Goal: Book appointment/travel/reservation

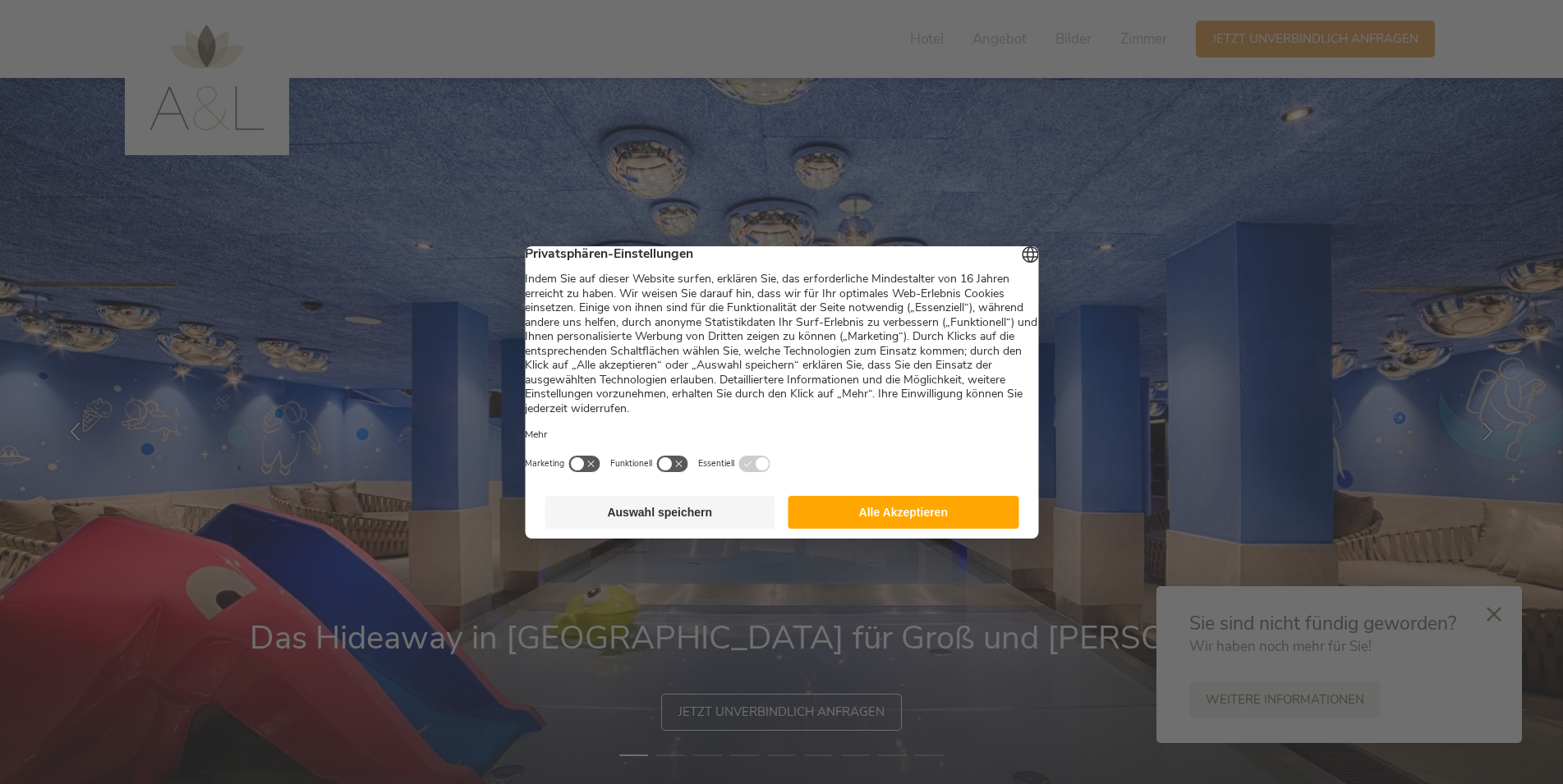
click at [937, 529] on button "Alle Akzeptieren" at bounding box center [903, 512] width 231 height 33
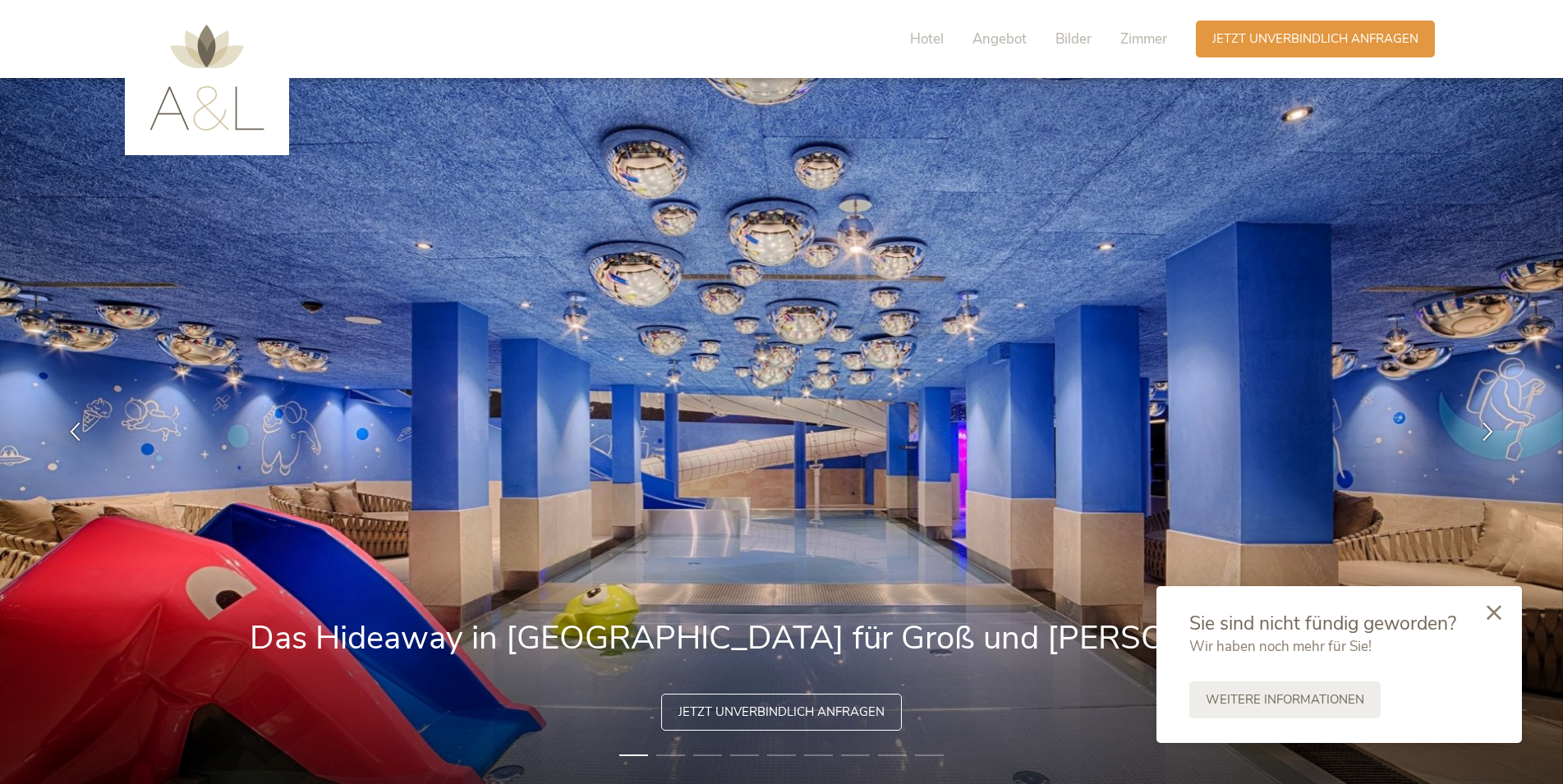
click at [1496, 618] on icon at bounding box center [1493, 612] width 15 height 15
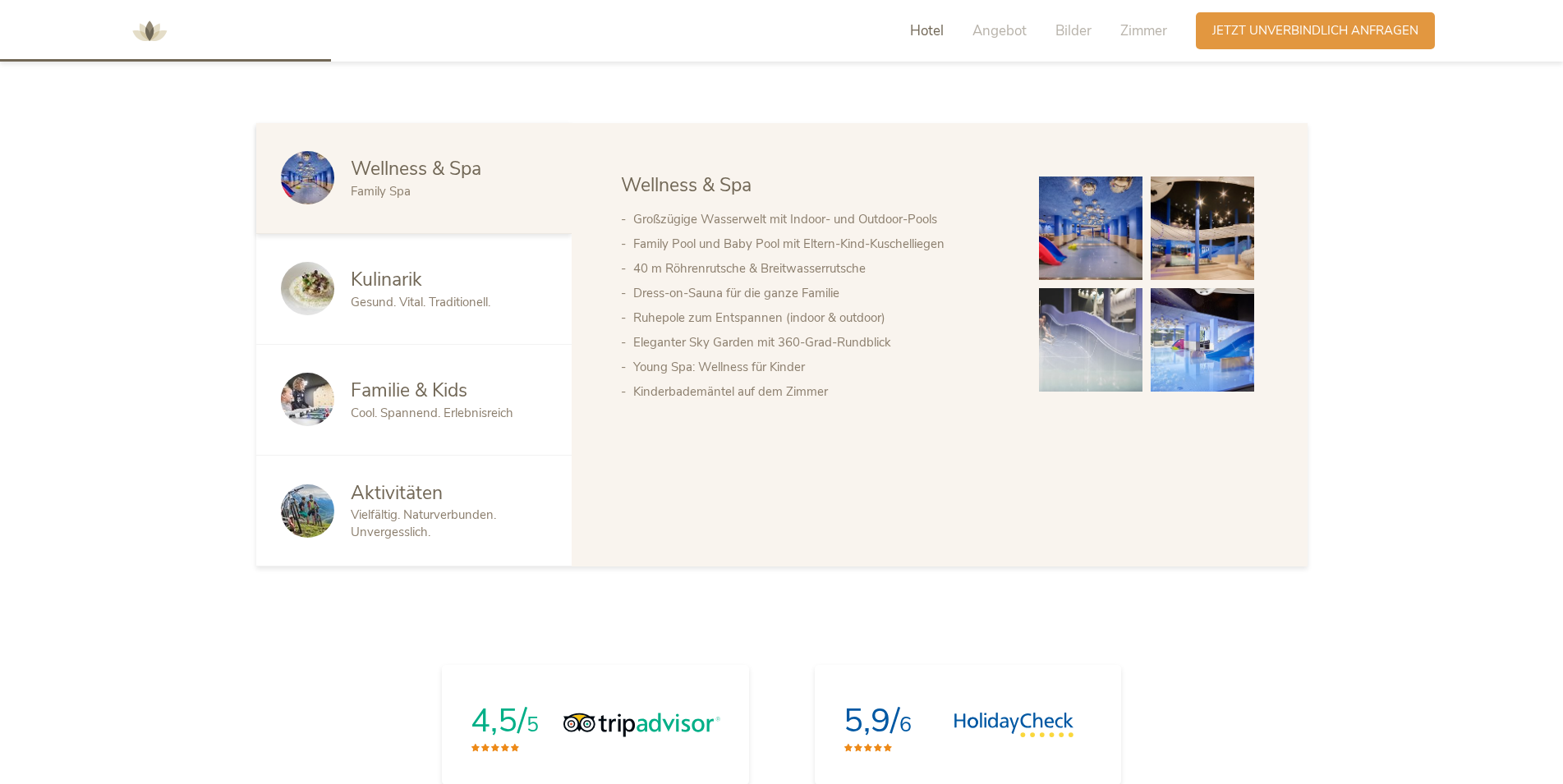
scroll to position [1010, 0]
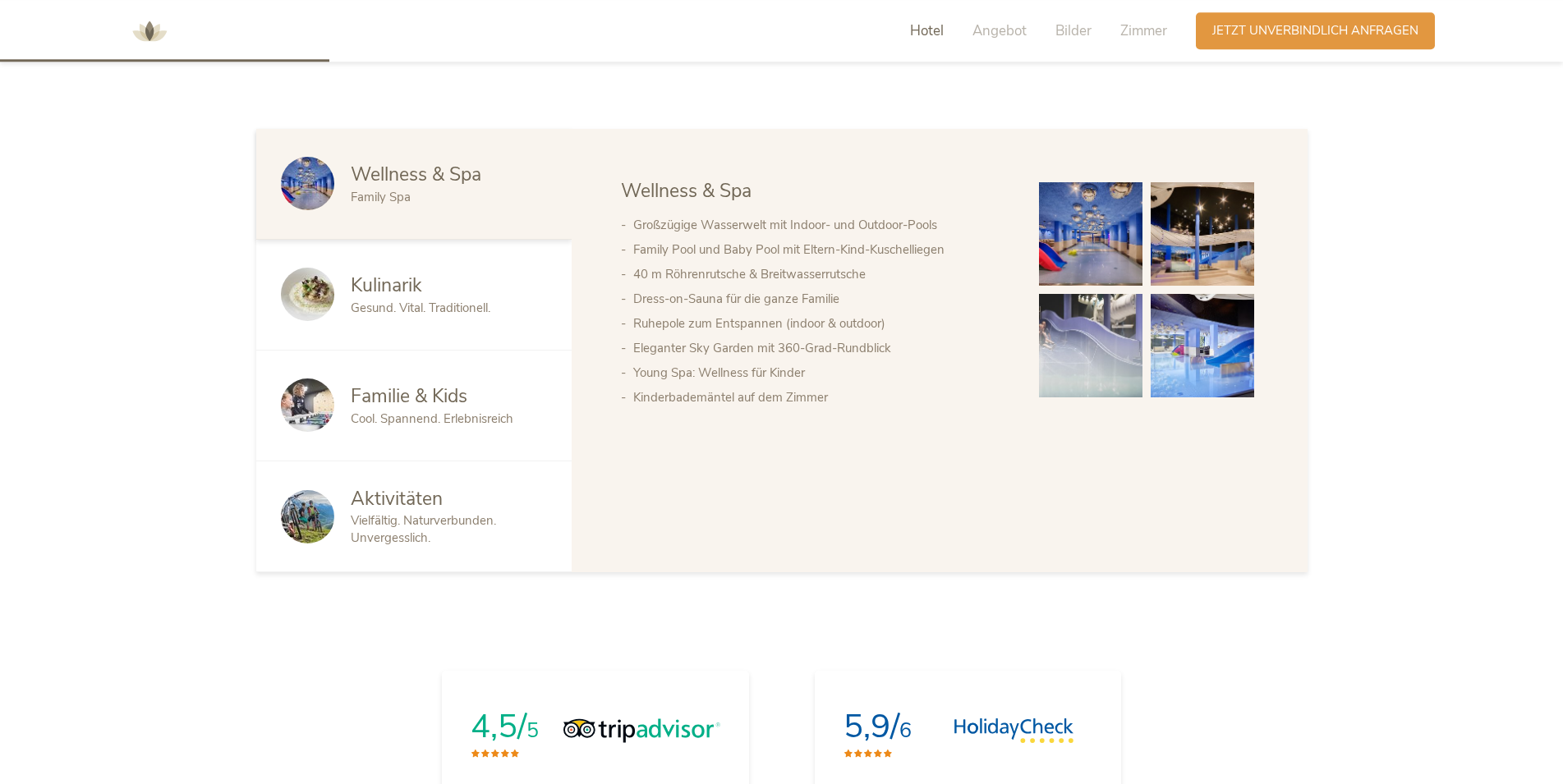
click at [431, 394] on span "Familie & Kids" at bounding box center [409, 395] width 117 height 25
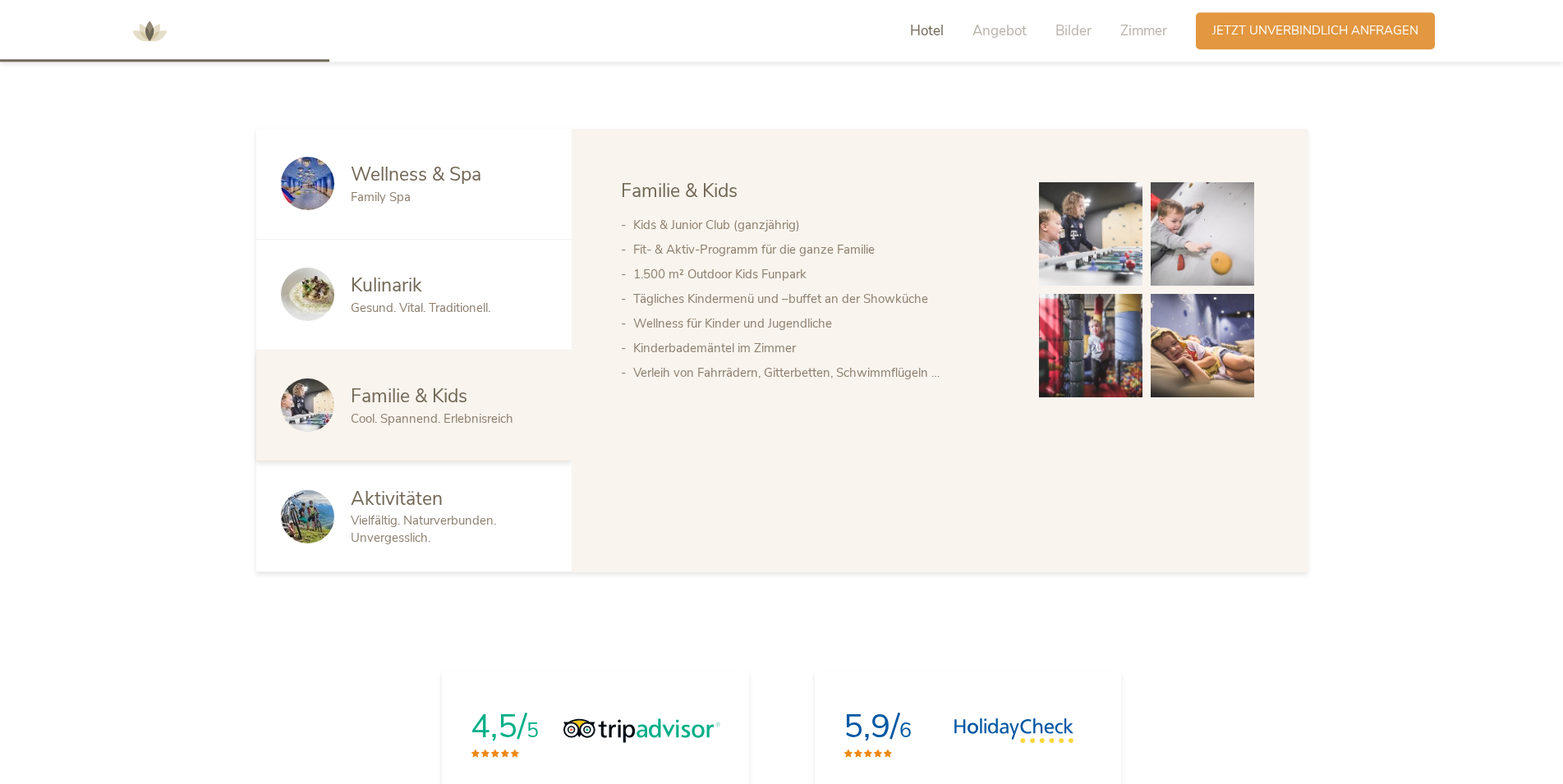
click at [485, 302] on span "Gesund. Vital. Traditionell." at bounding box center [421, 308] width 139 height 17
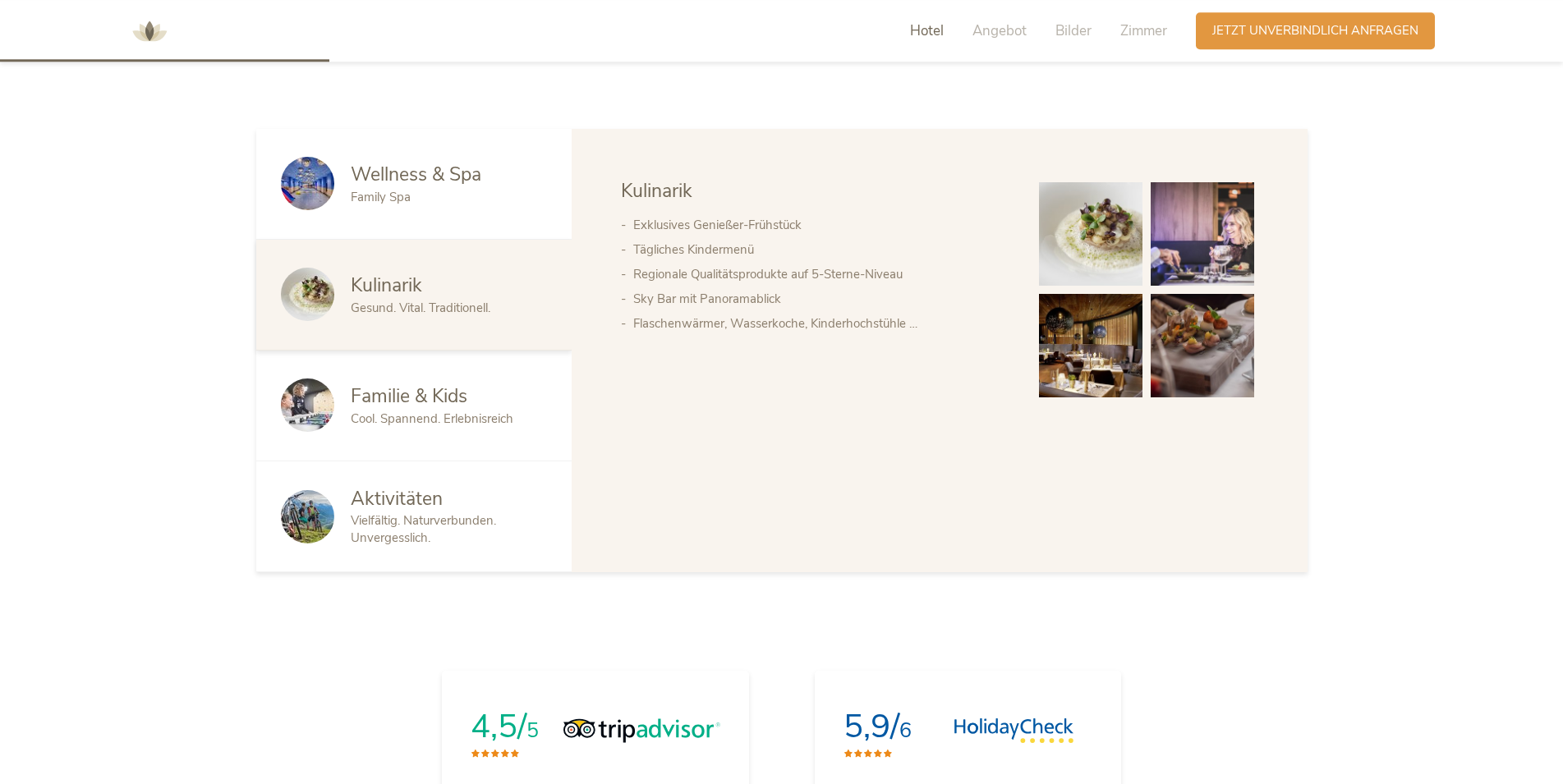
click at [438, 218] on div "Wellness & Spa Family Spa" at bounding box center [414, 184] width 315 height 111
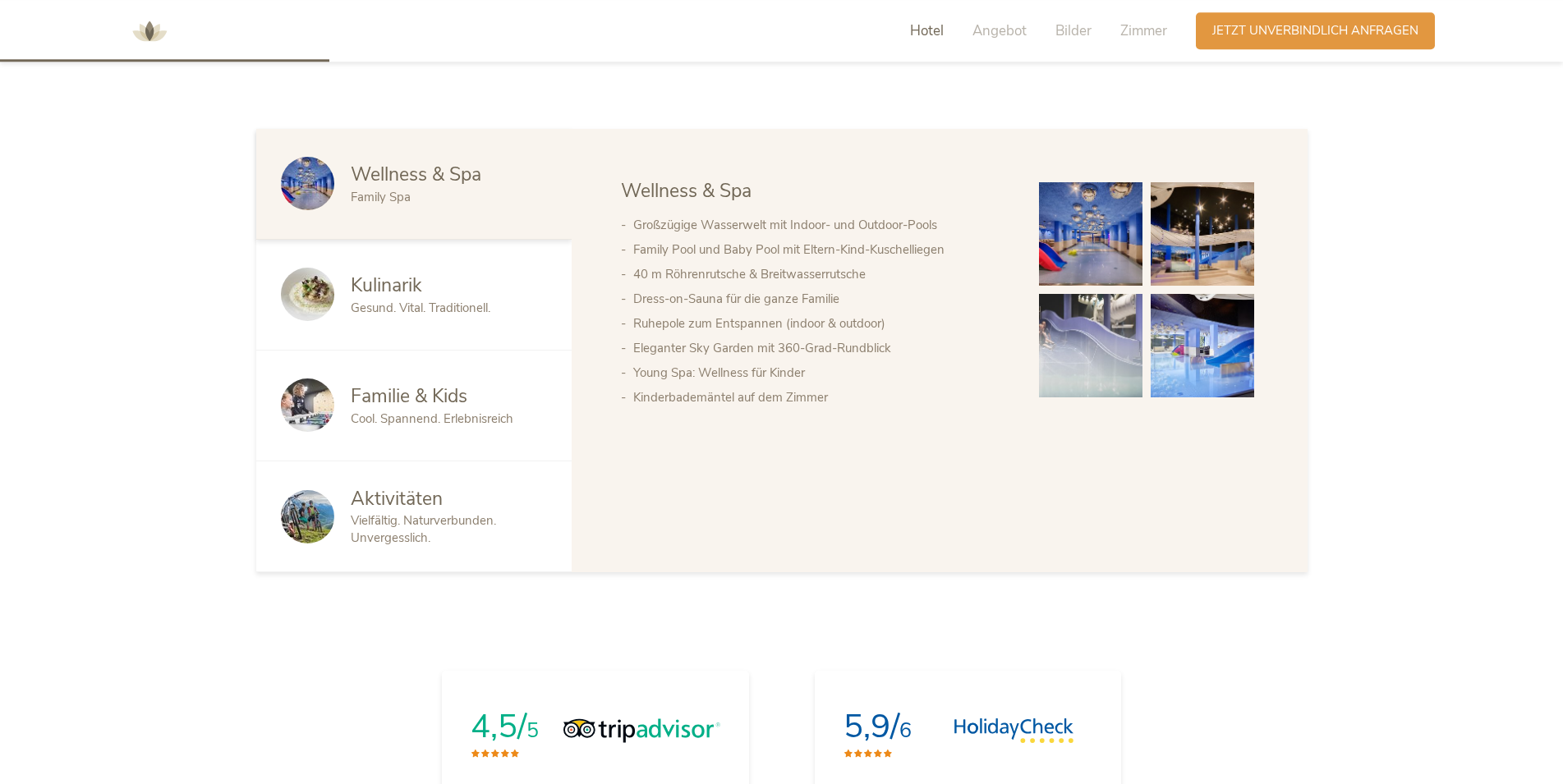
click at [1204, 229] on img at bounding box center [1202, 233] width 104 height 104
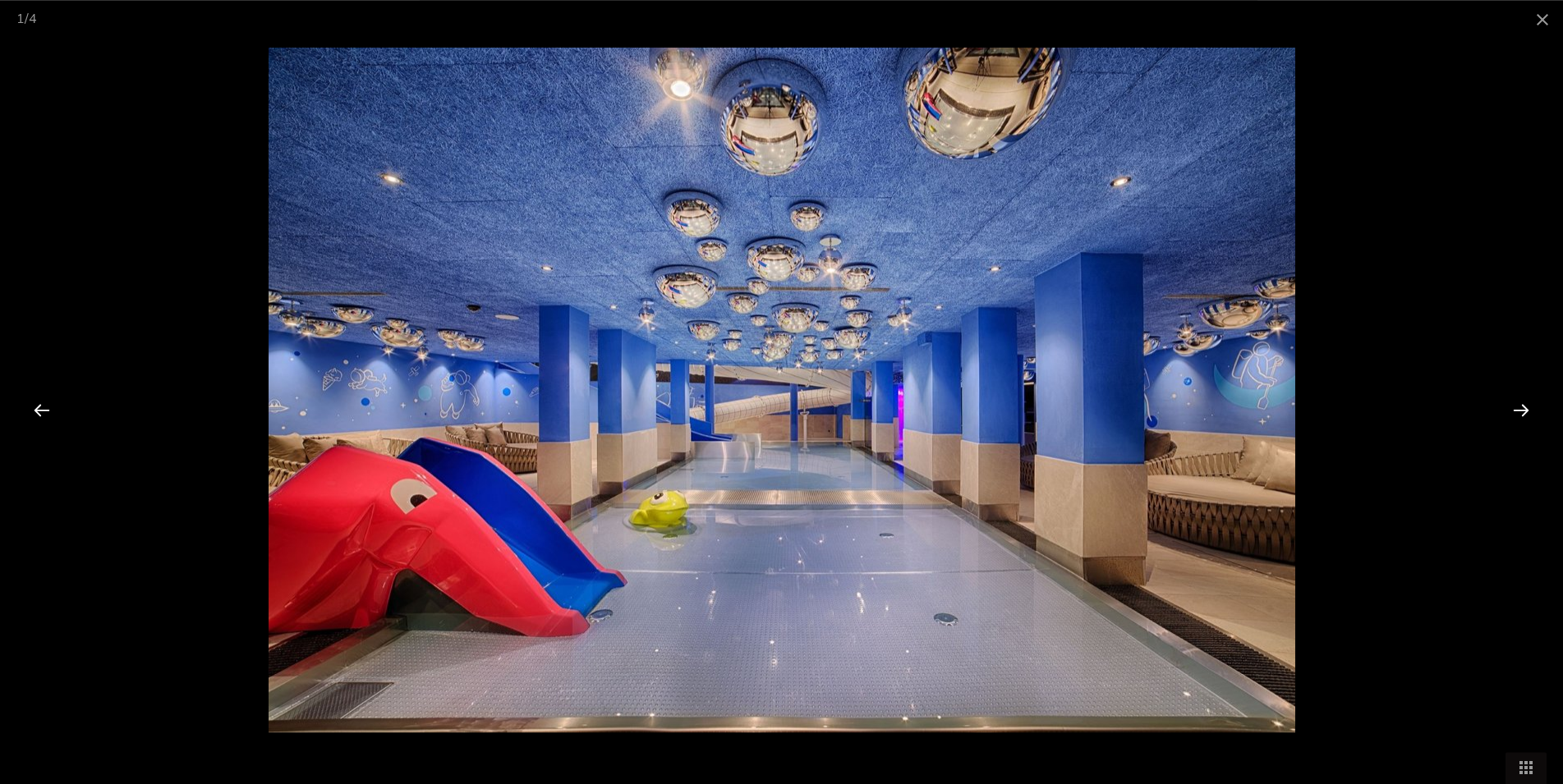
click at [88, 132] on div at bounding box center [782, 392] width 1563 height 784
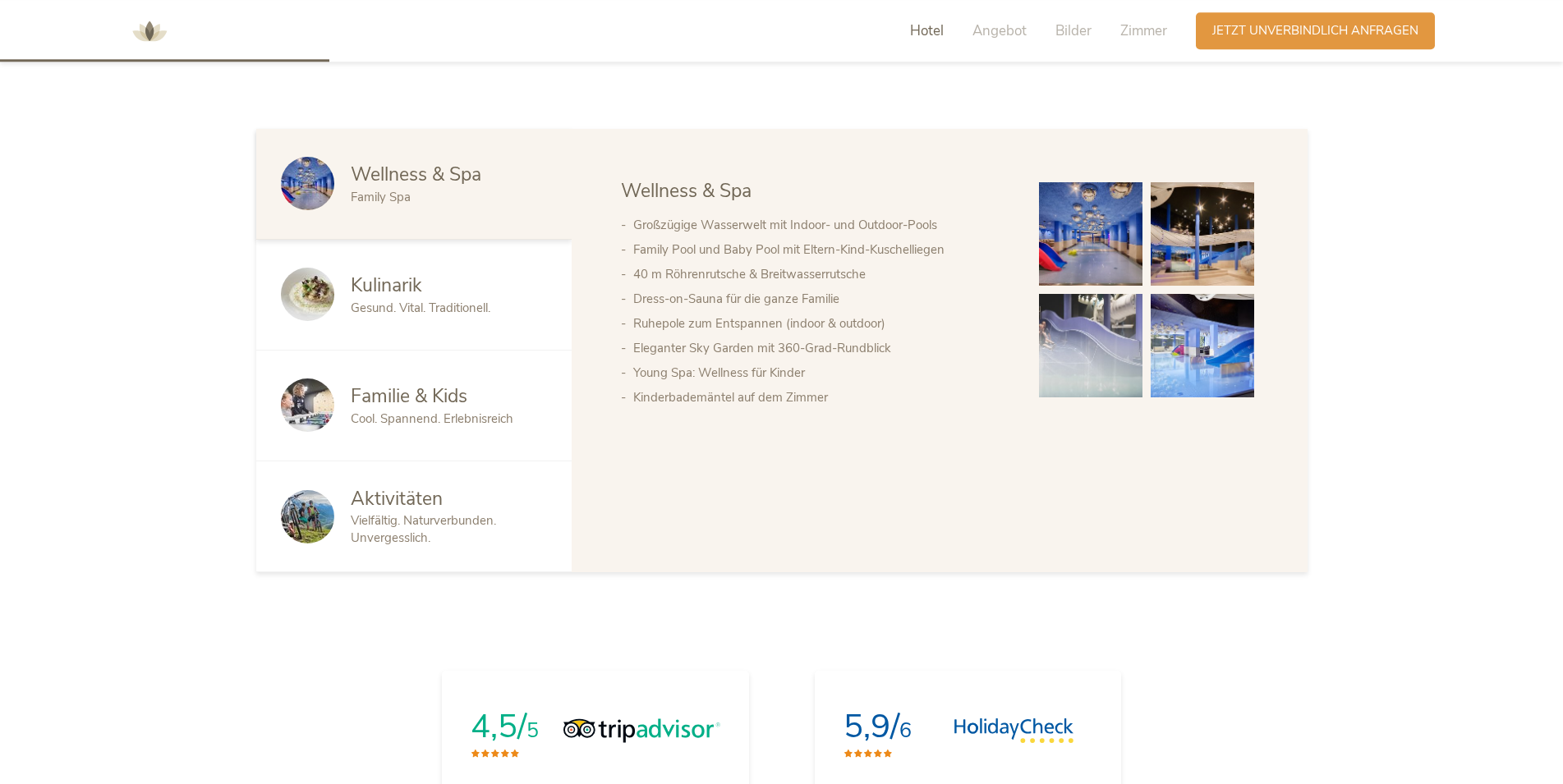
click at [1147, 254] on link at bounding box center [1202, 234] width 112 height 112
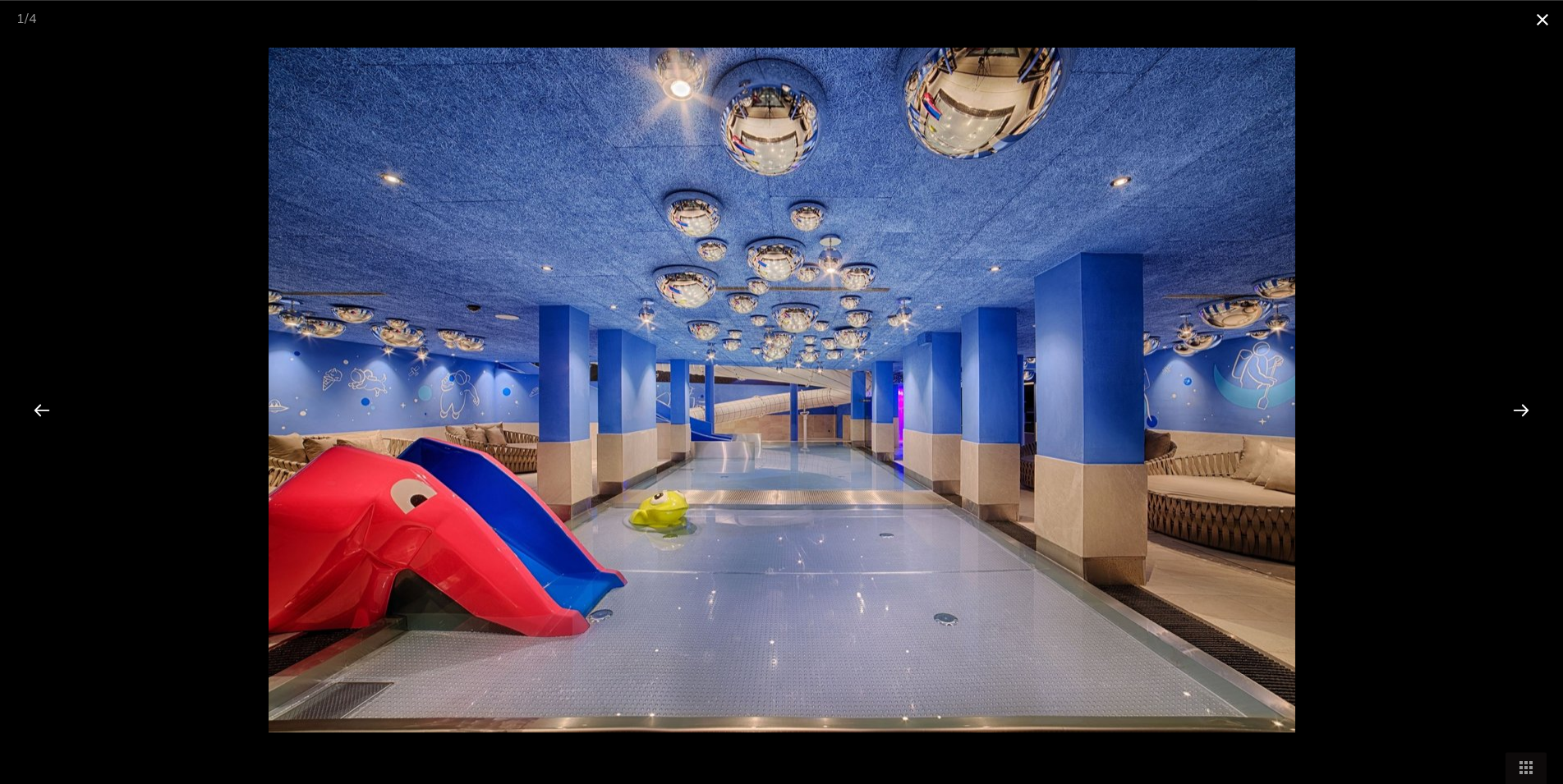
click at [1541, 17] on span at bounding box center [1542, 19] width 41 height 38
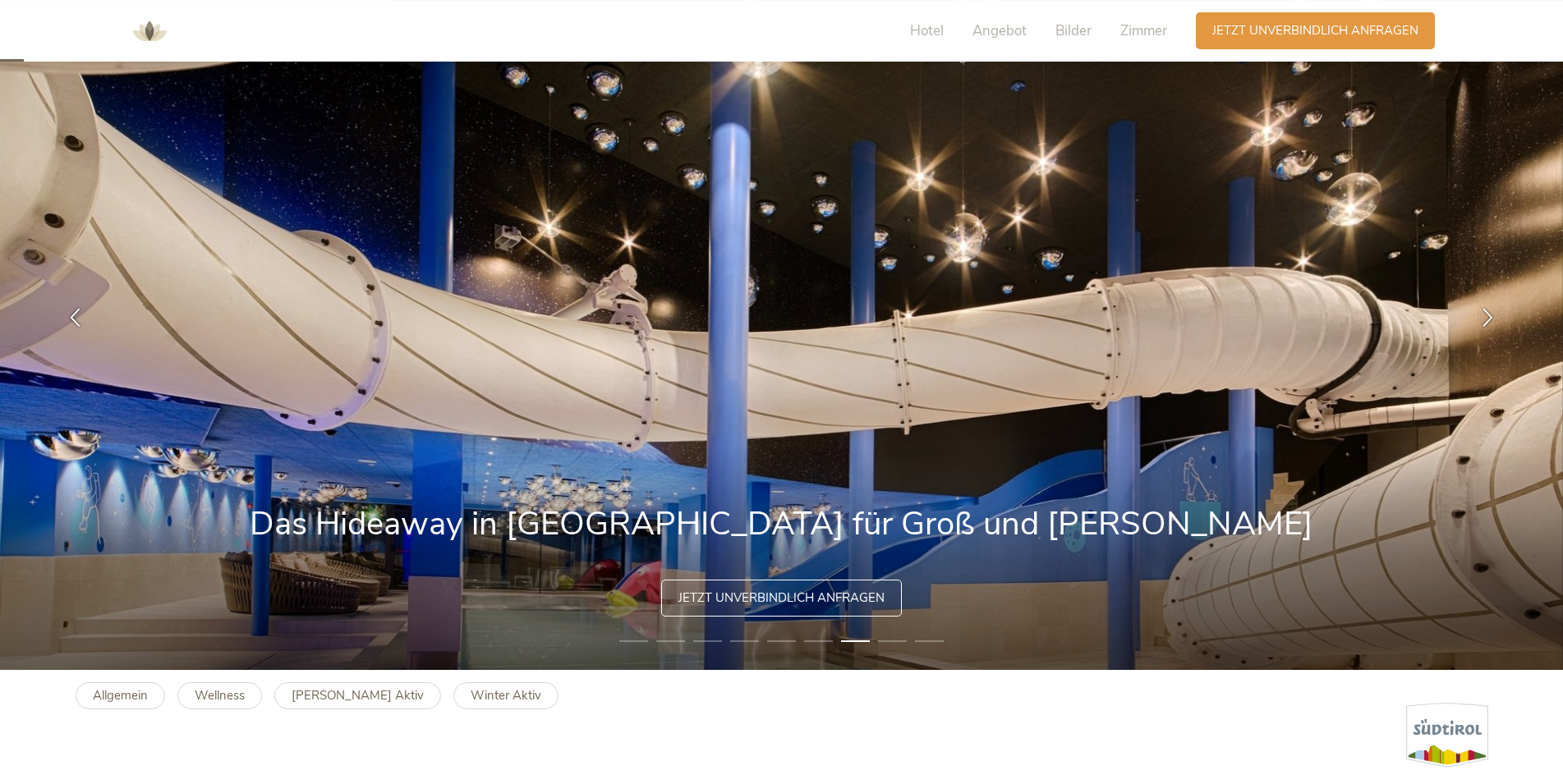
scroll to position [72, 0]
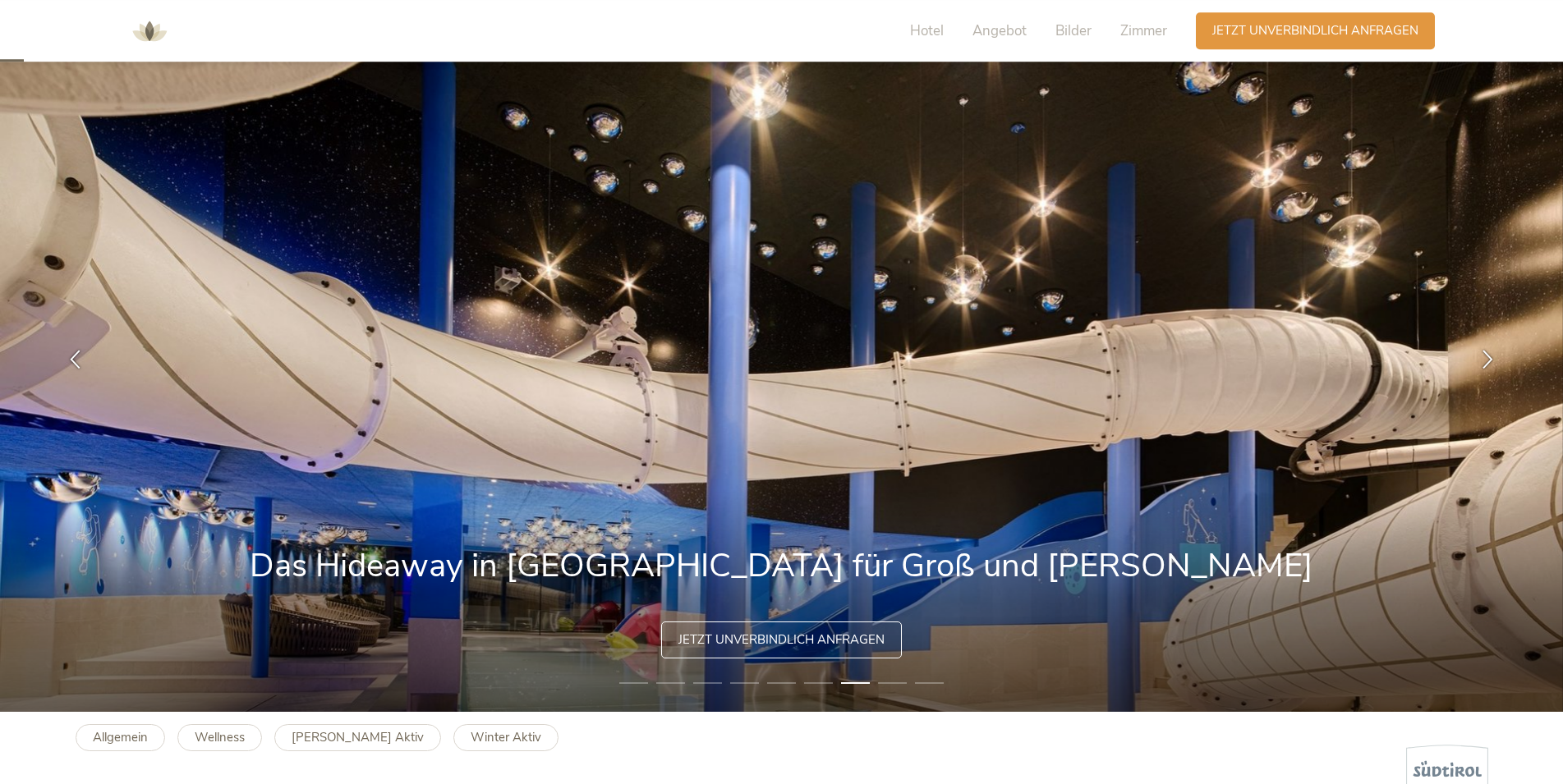
click at [639, 679] on li "1" at bounding box center [633, 683] width 29 height 17
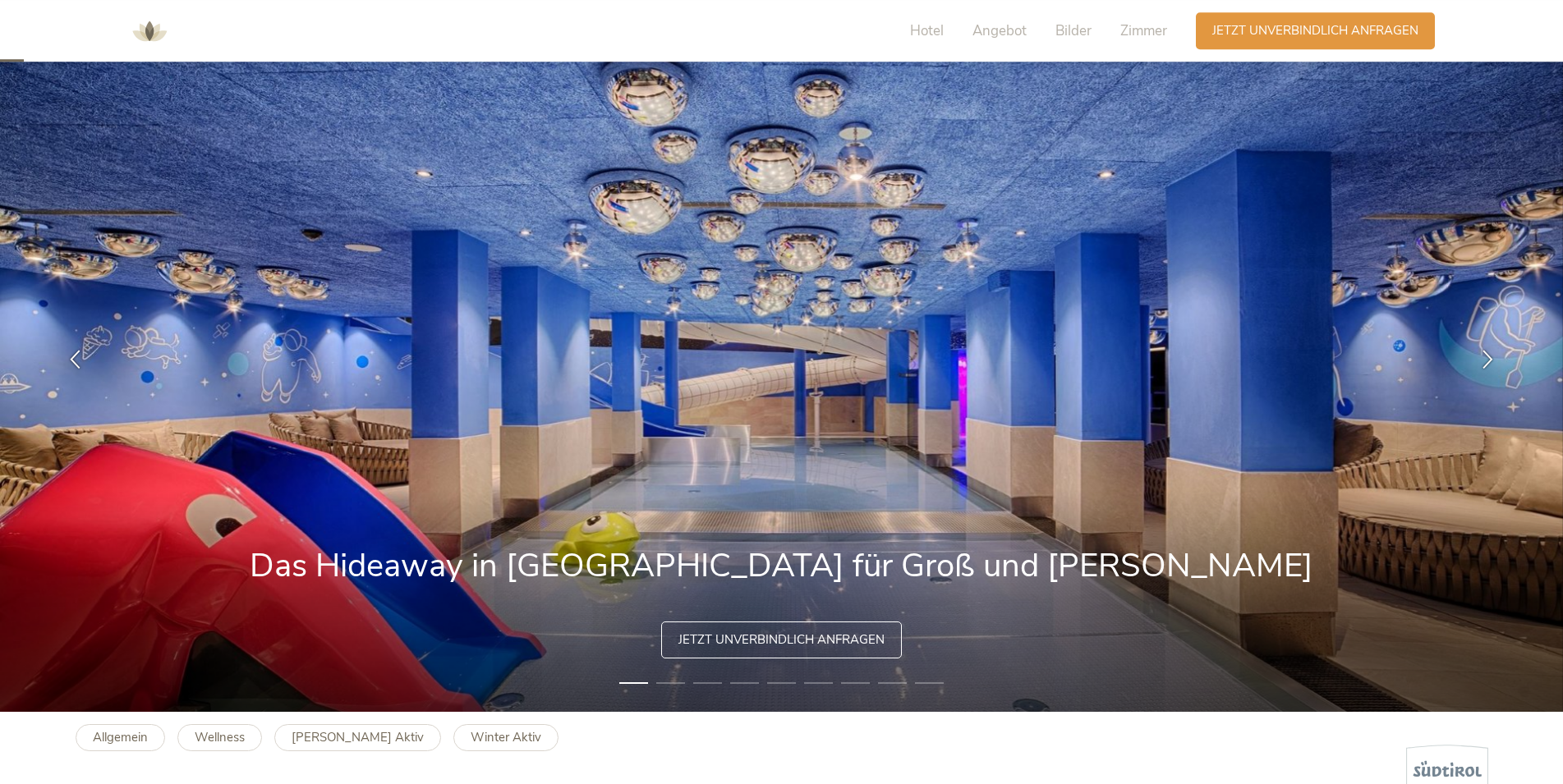
click at [665, 683] on li "2" at bounding box center [670, 683] width 29 height 17
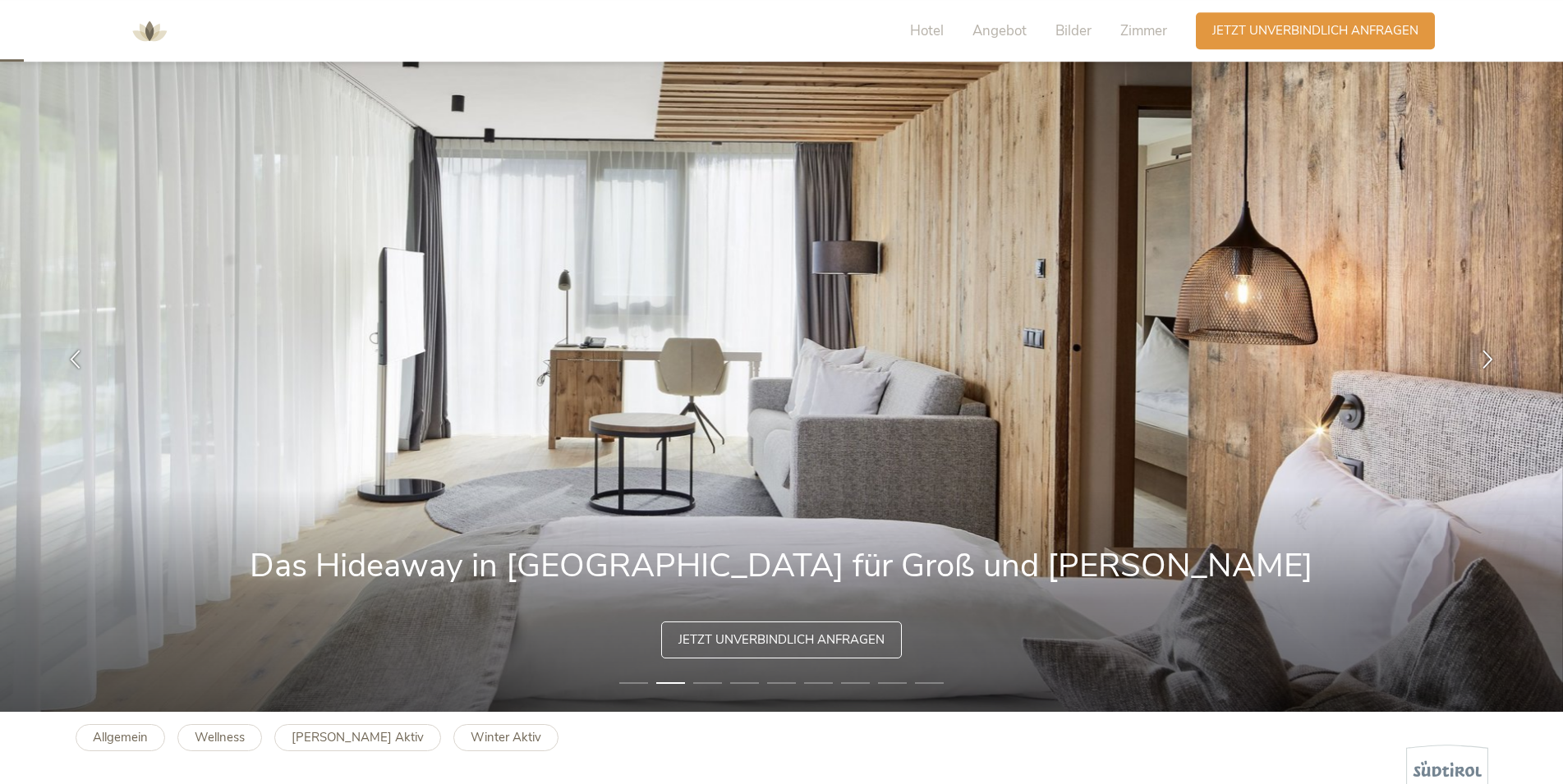
click at [709, 681] on li "3" at bounding box center [707, 683] width 29 height 17
click at [704, 680] on li "3" at bounding box center [707, 683] width 29 height 17
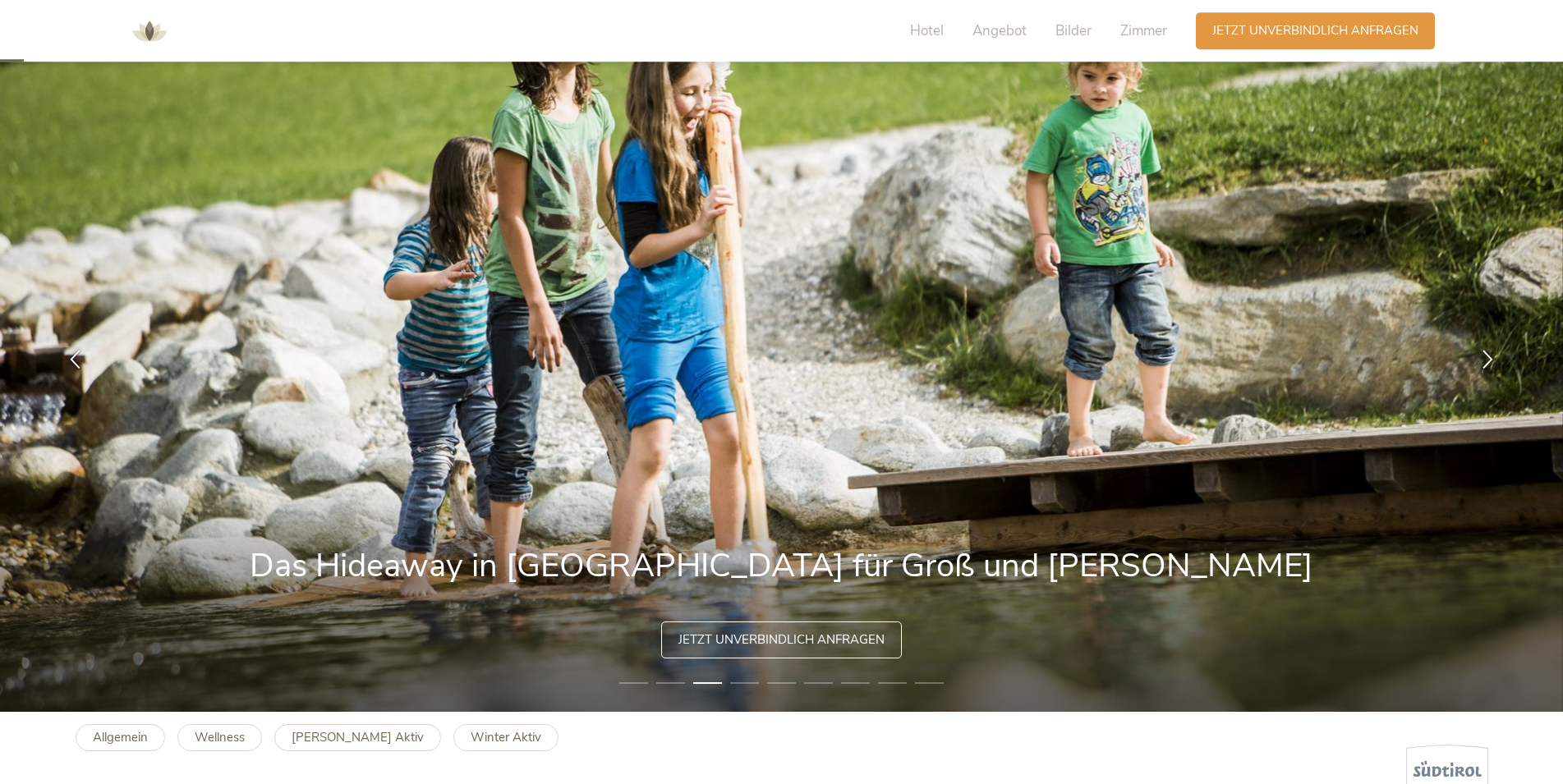
click at [748, 680] on li "4" at bounding box center [744, 683] width 29 height 17
click at [740, 682] on li "4" at bounding box center [744, 683] width 29 height 17
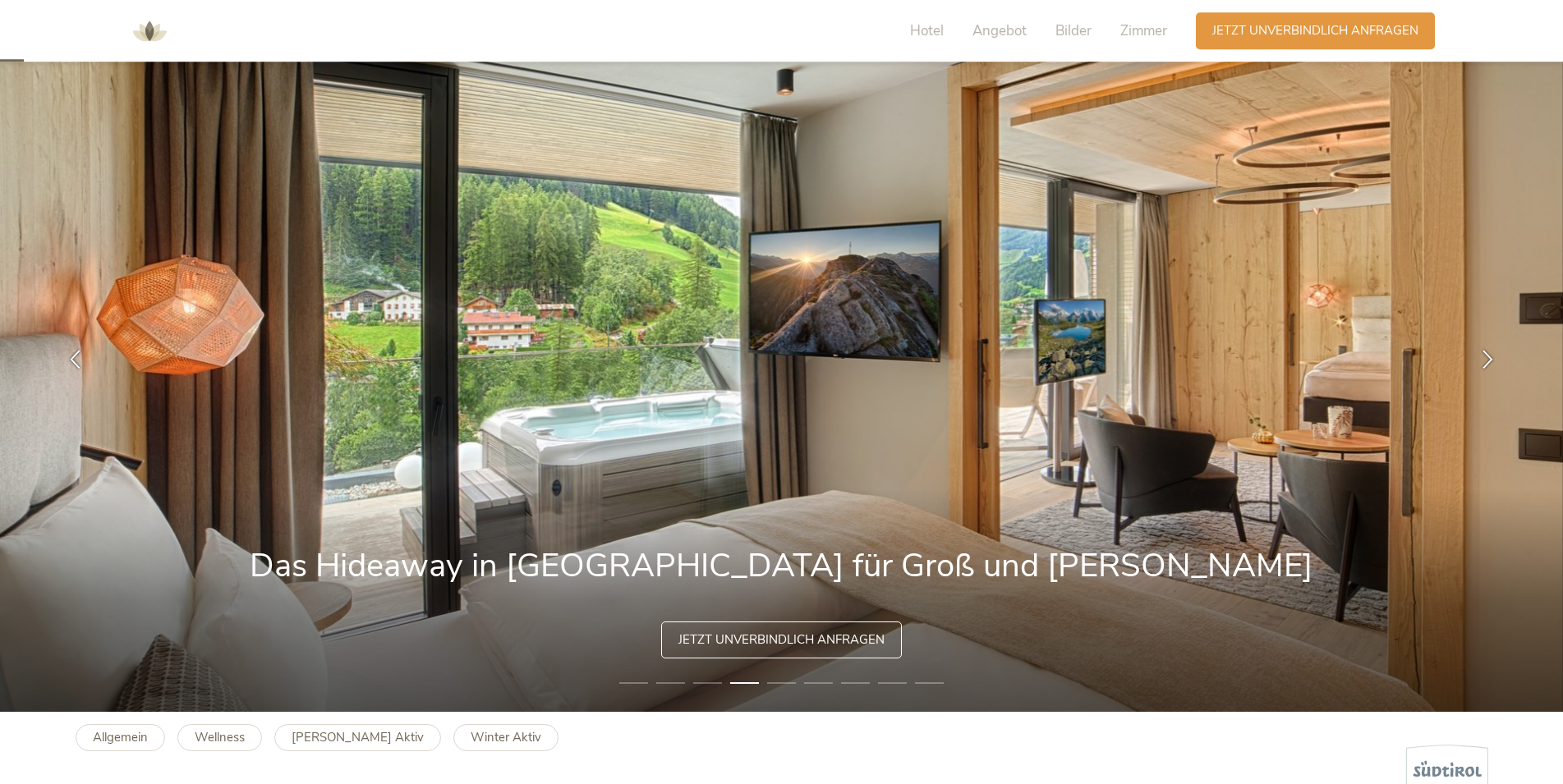
click at [782, 681] on li "5" at bounding box center [781, 683] width 29 height 17
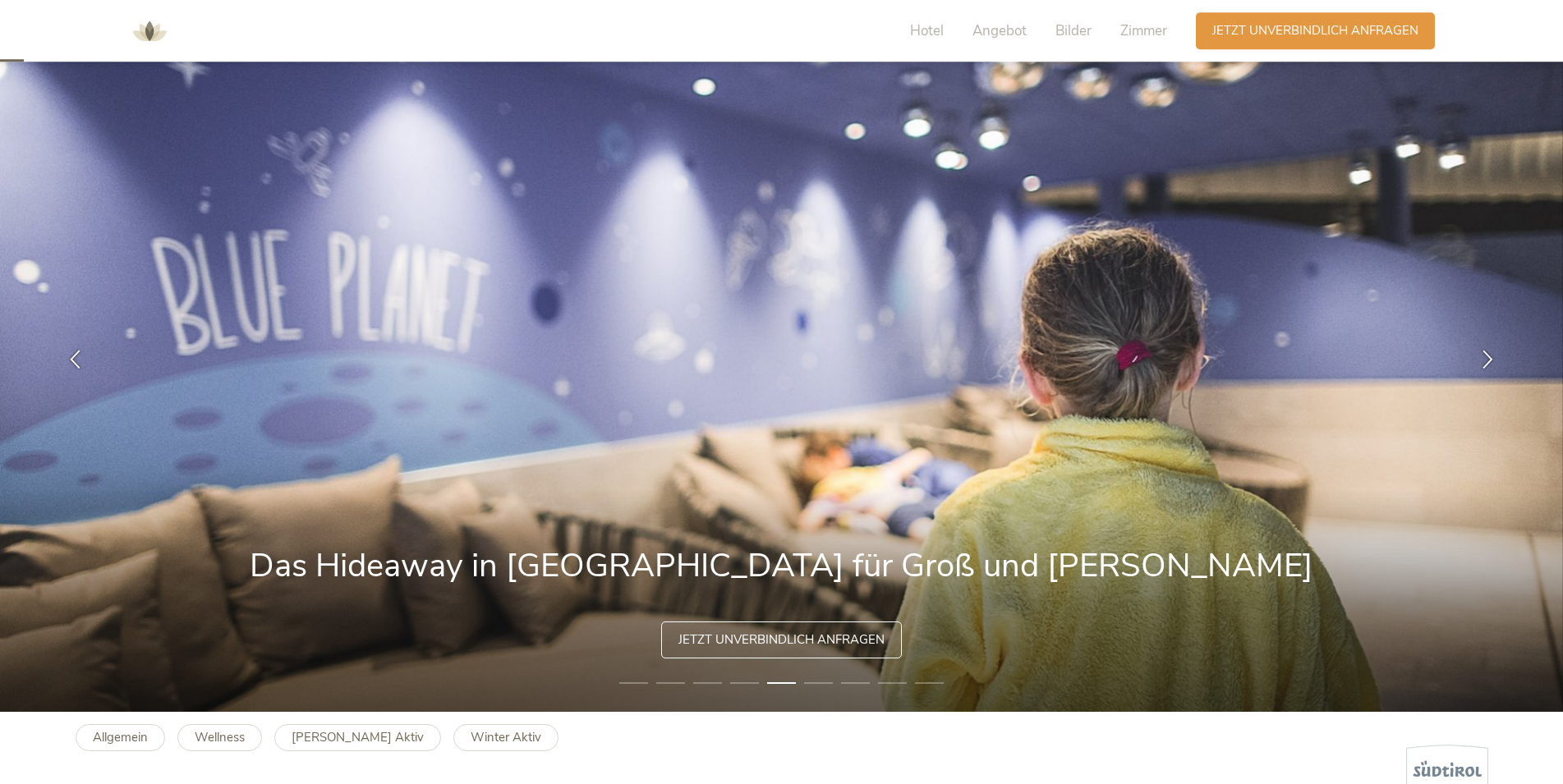
click at [826, 680] on li "6" at bounding box center [818, 683] width 29 height 17
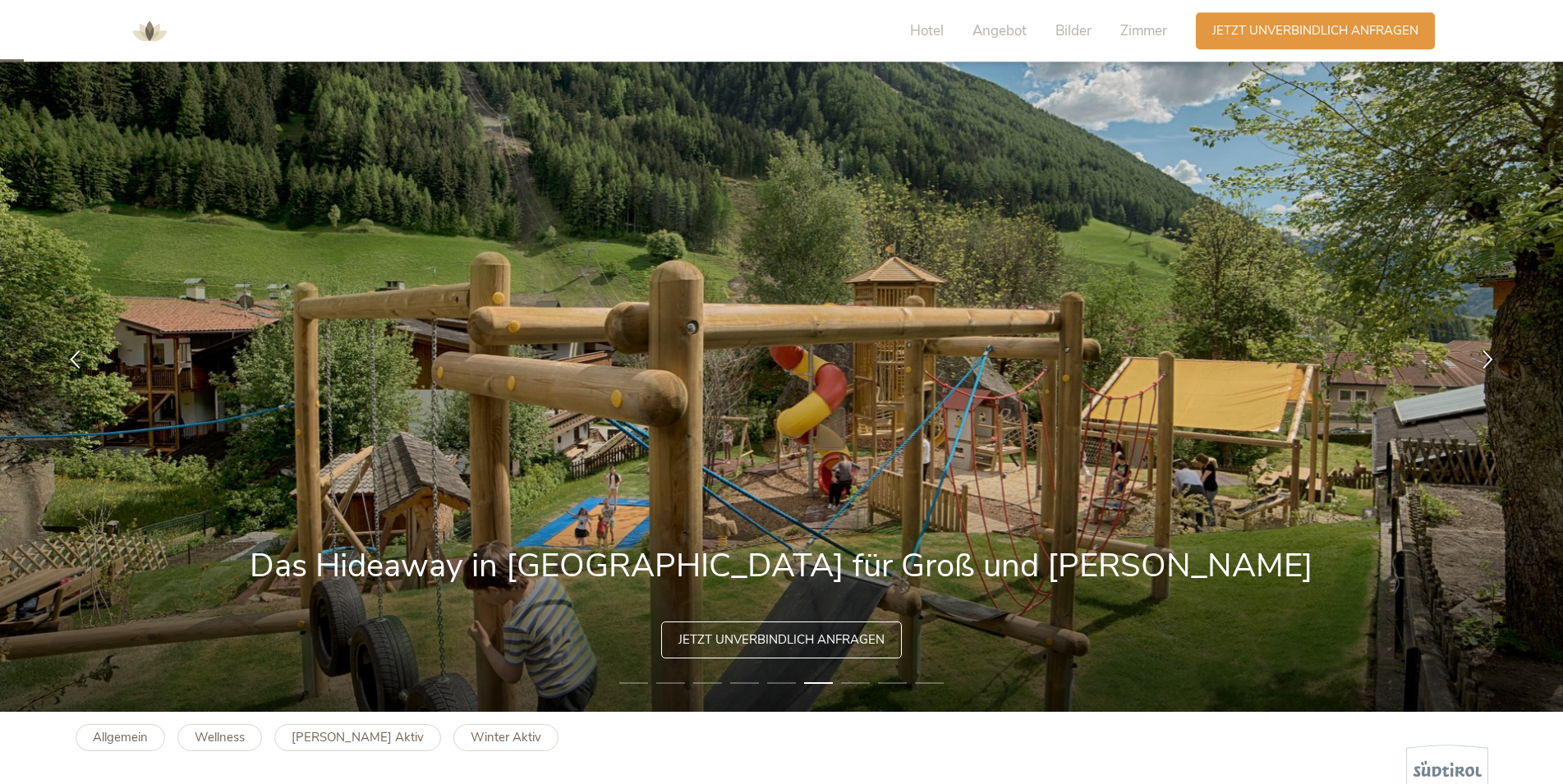
click at [849, 682] on li "7" at bounding box center [855, 683] width 29 height 17
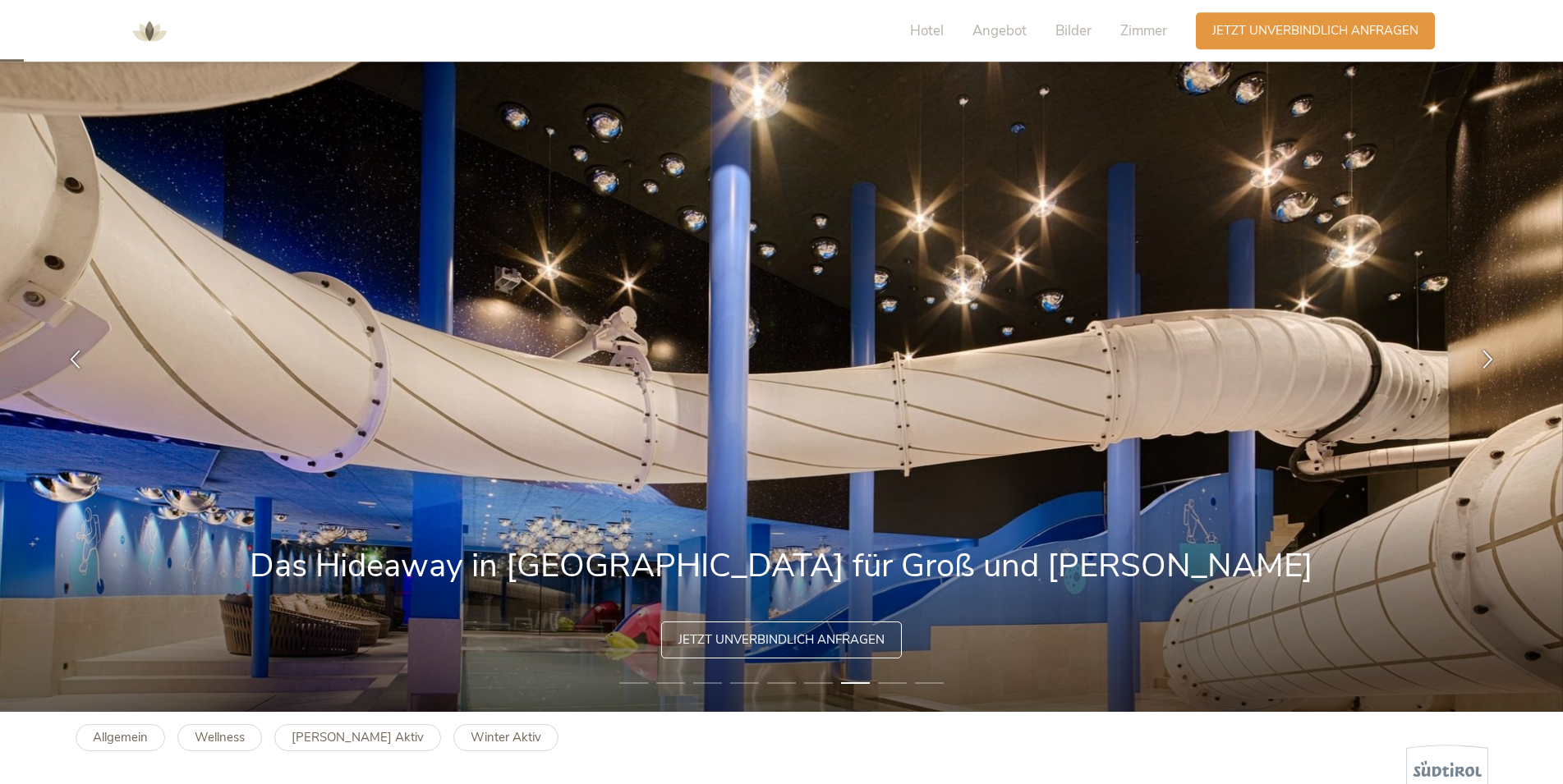
click at [883, 680] on li "8" at bounding box center [892, 683] width 29 height 17
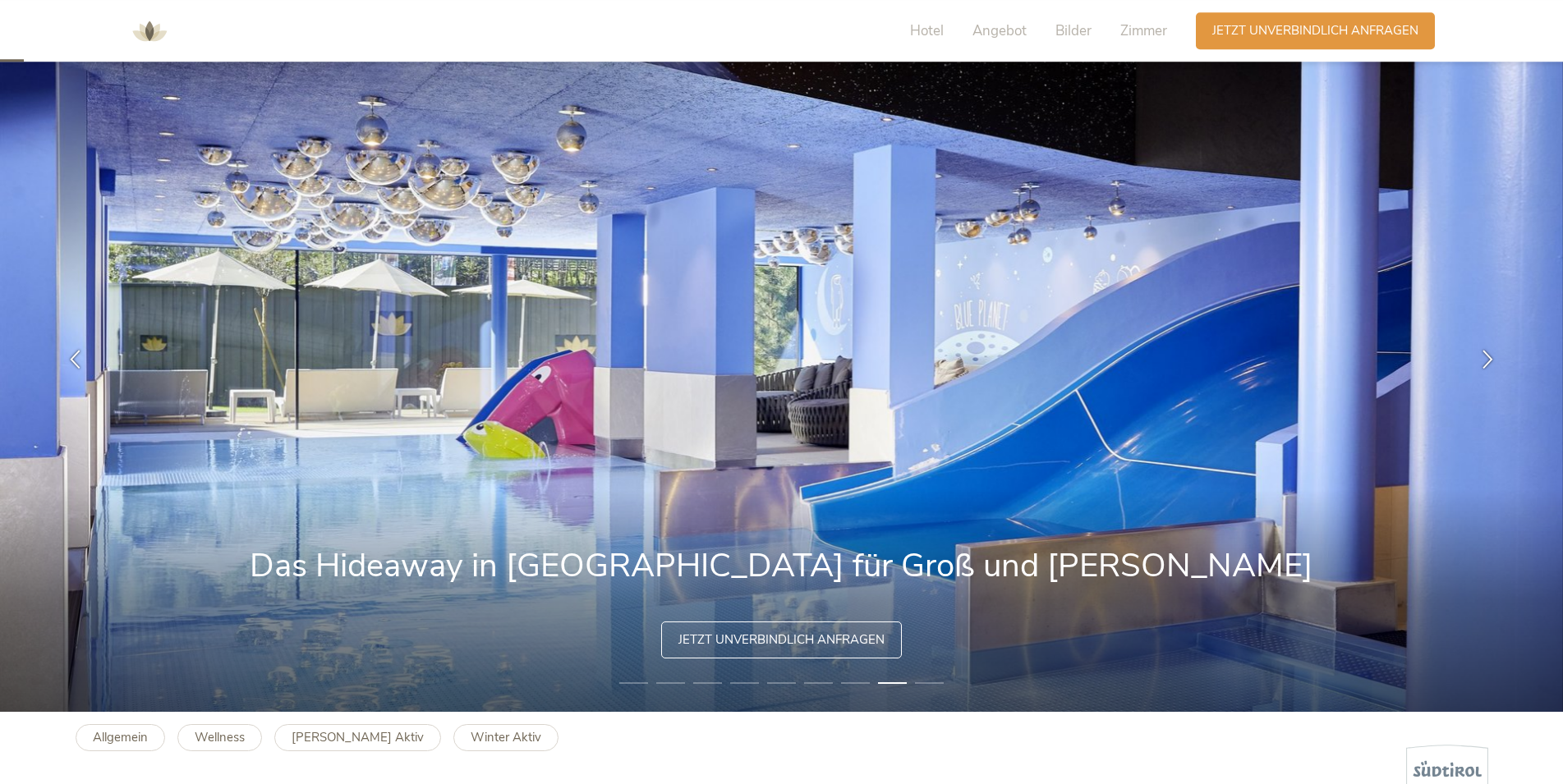
click at [937, 682] on li "9" at bounding box center [929, 683] width 29 height 17
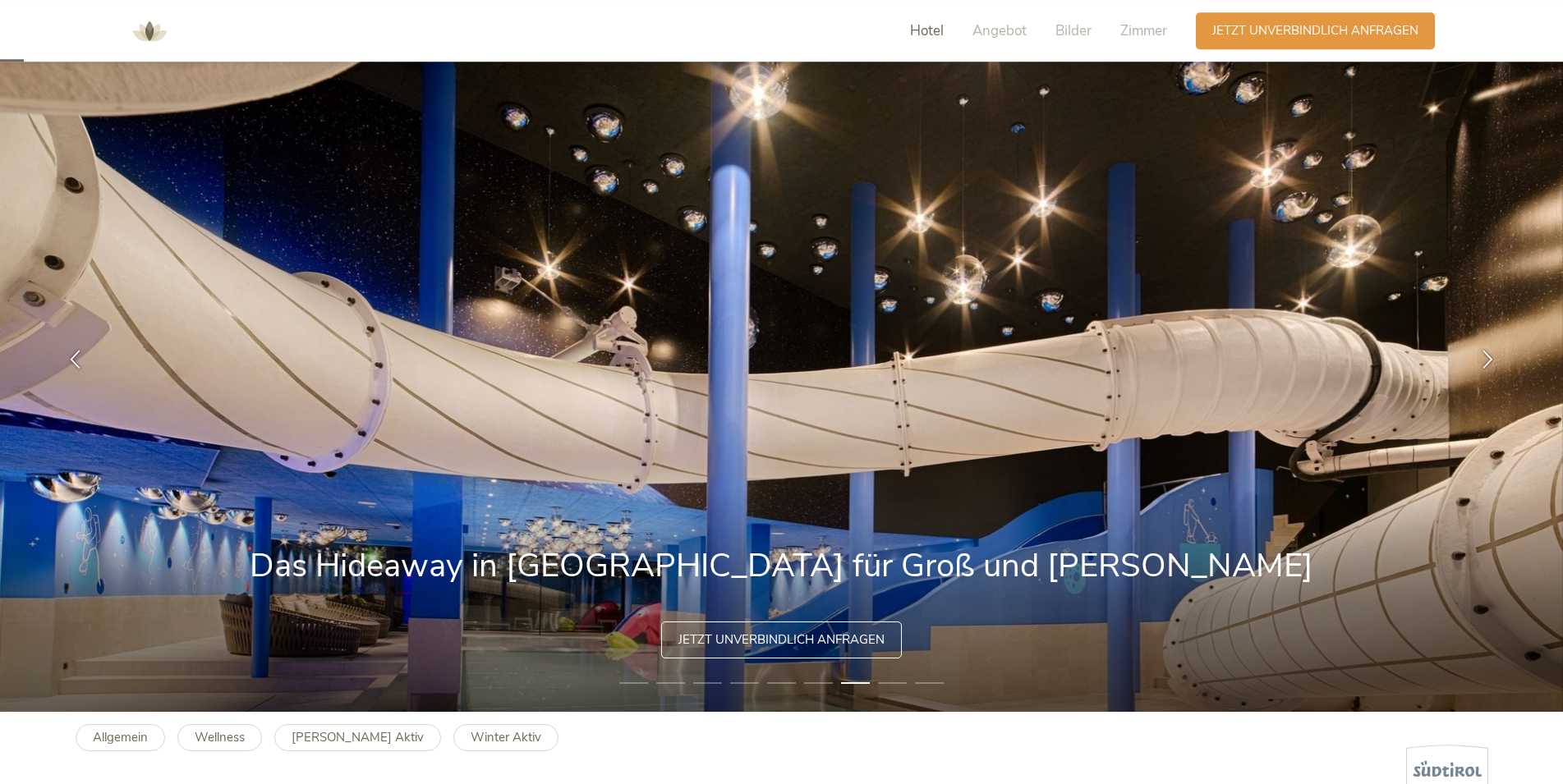
click at [928, 32] on span "Hotel" at bounding box center [926, 31] width 34 height 19
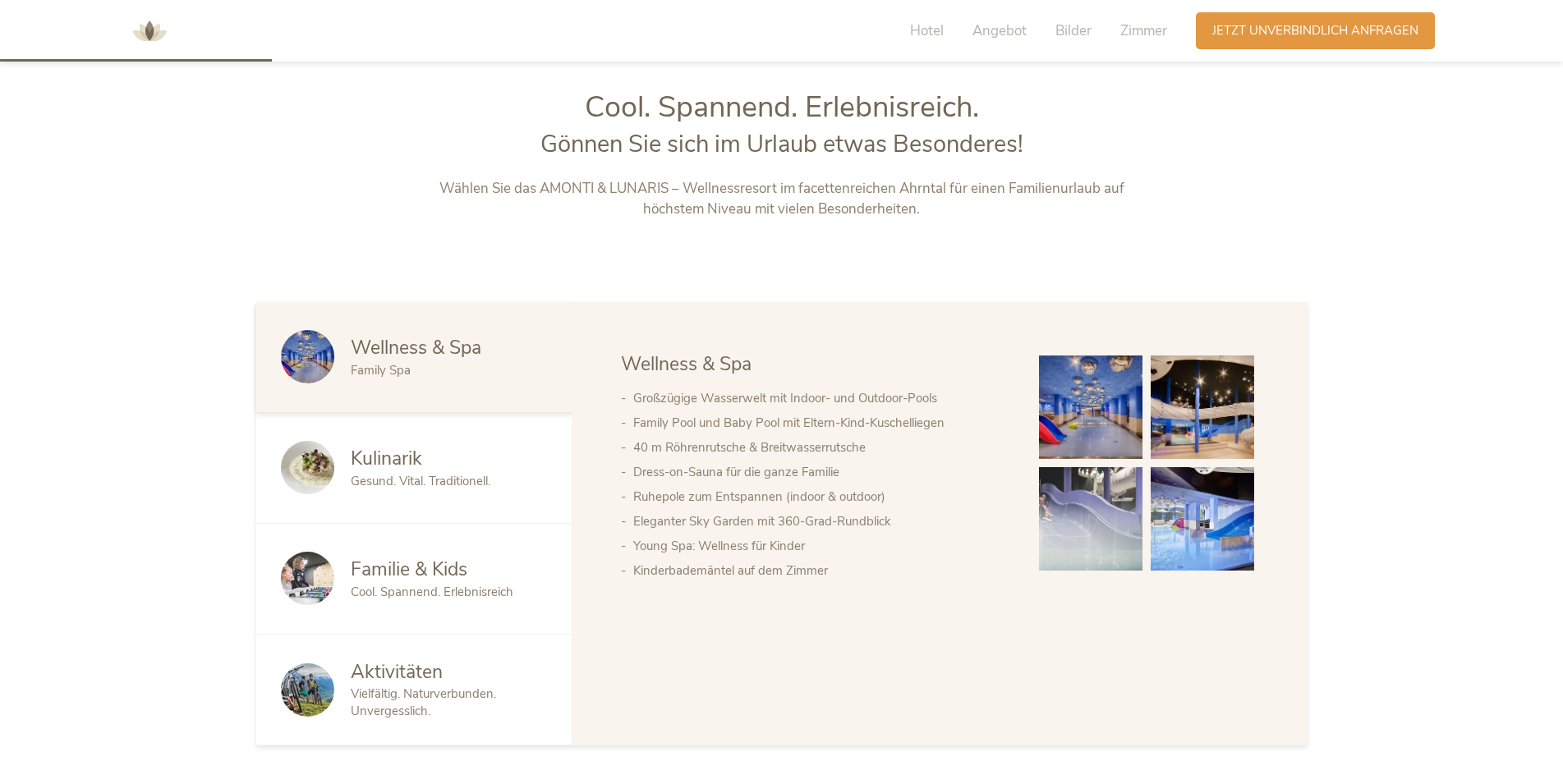
scroll to position [841, 0]
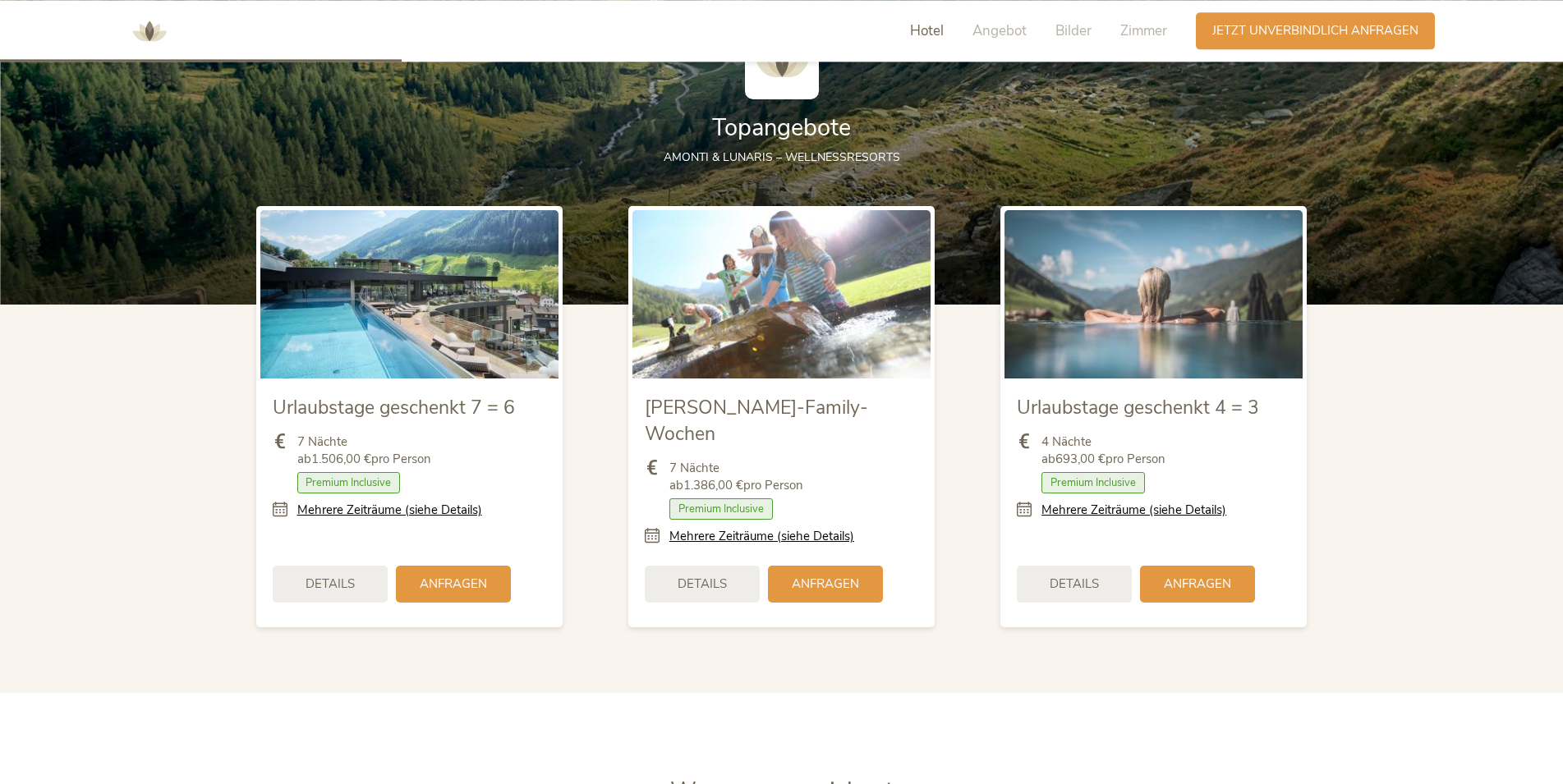
drag, startPoint x: 1134, startPoint y: 175, endPoint x: 1118, endPoint y: 345, distance: 170.8
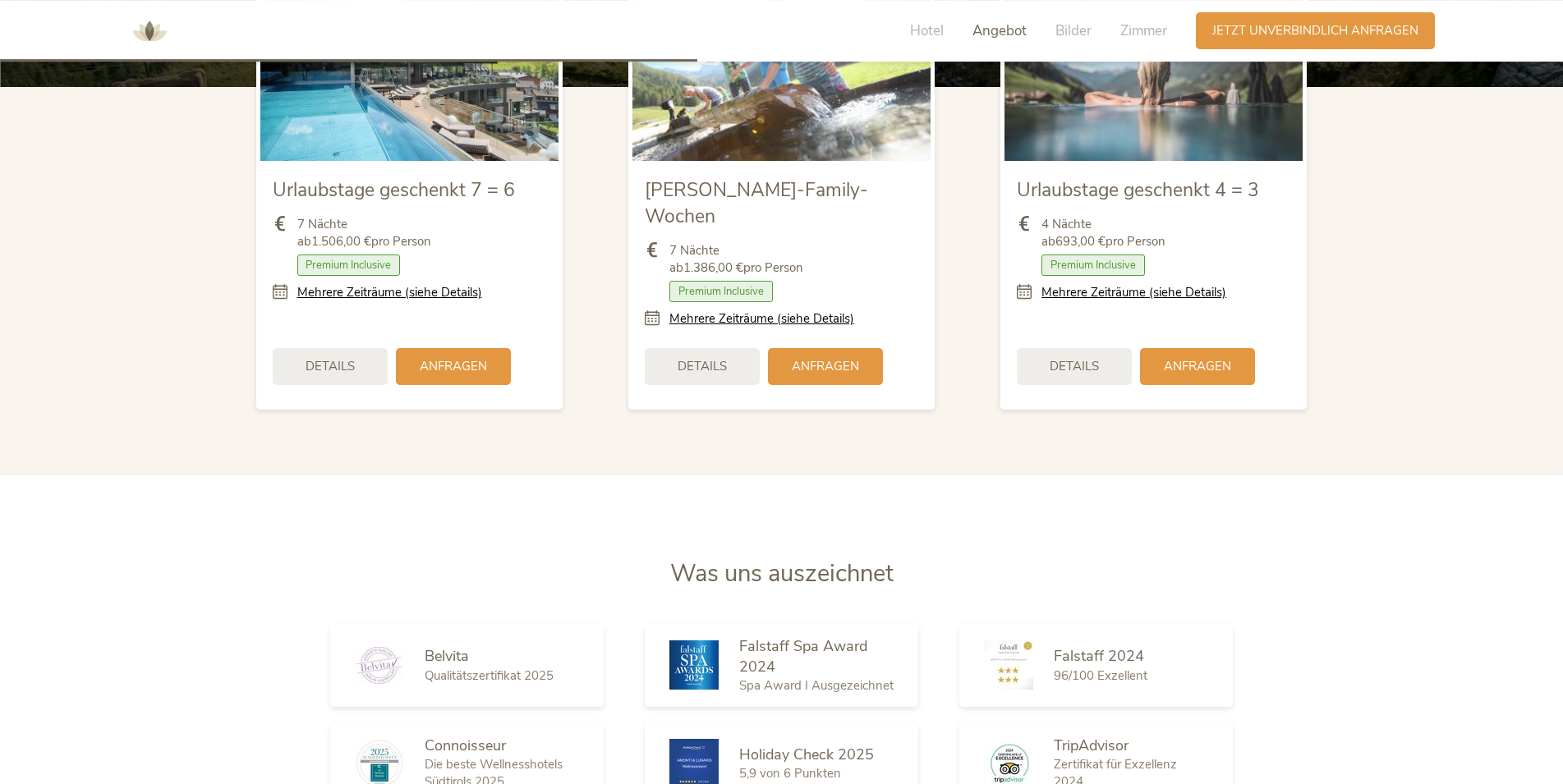
scroll to position [2145, 0]
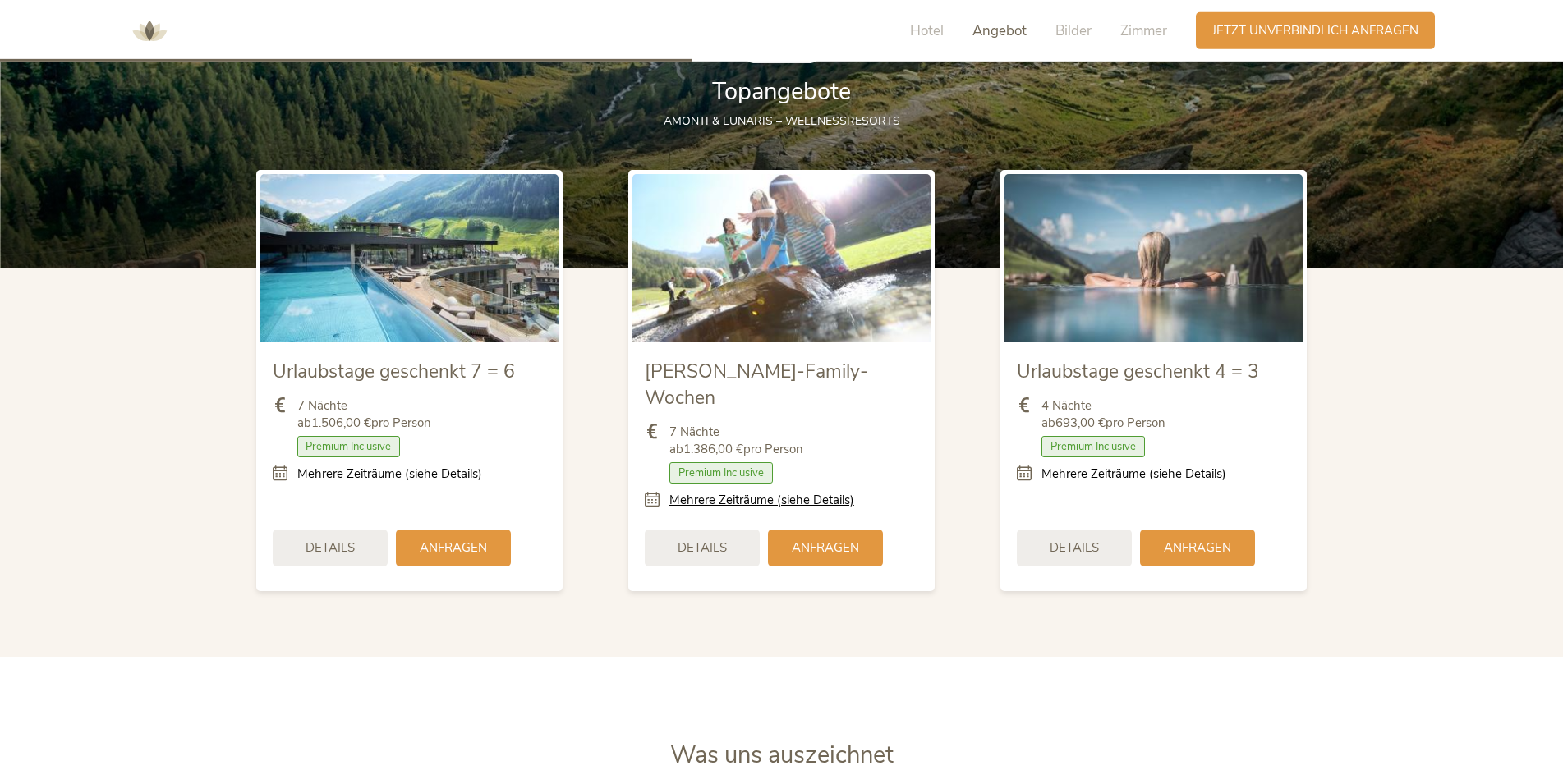
drag, startPoint x: 186, startPoint y: 261, endPoint x: 156, endPoint y: 118, distance: 146.1
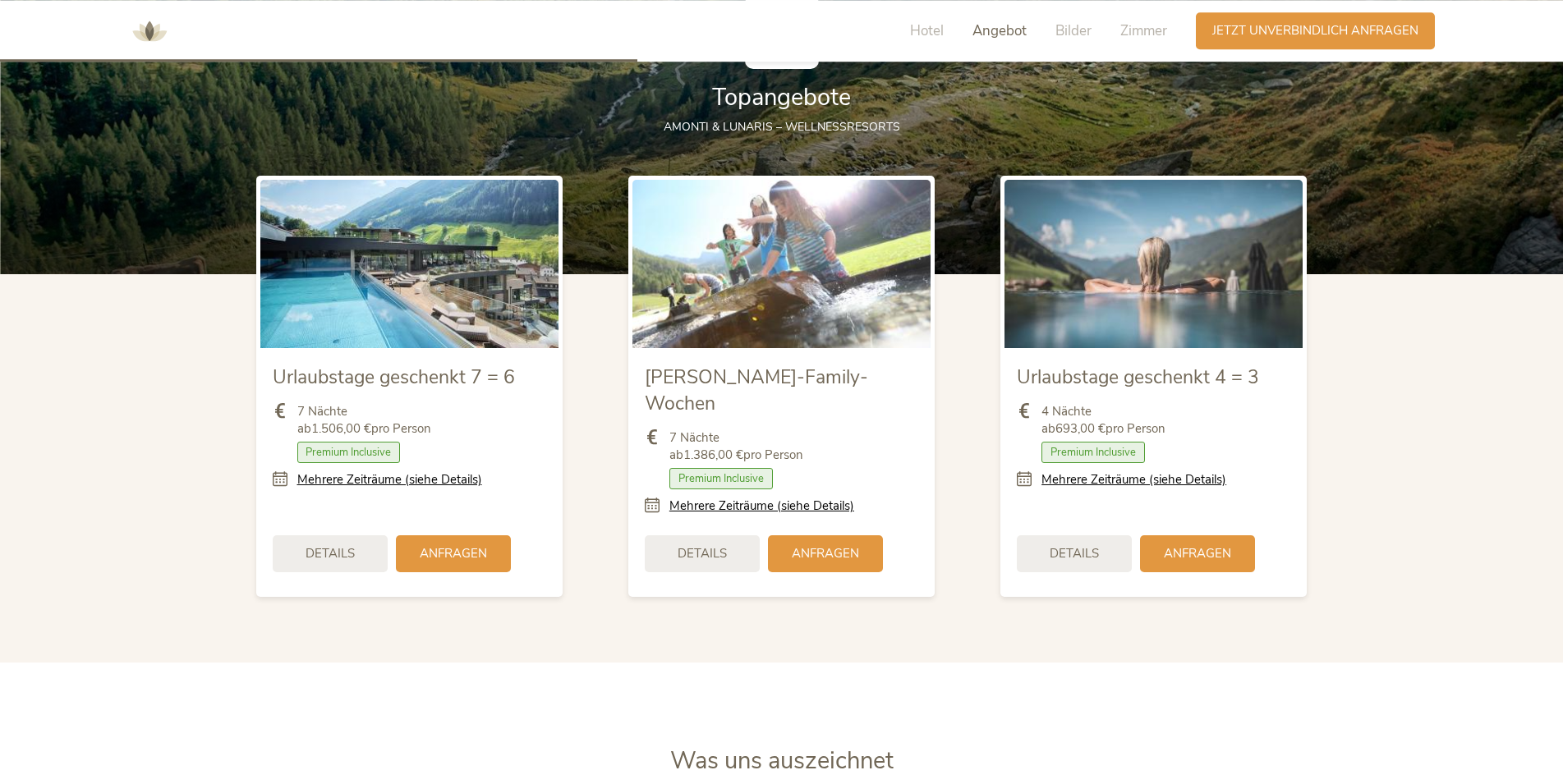
click at [358, 452] on span "Premium Inclusive" at bounding box center [348, 452] width 104 height 22
click at [369, 483] on link "Mehrere Zeiträume (siehe Details)" at bounding box center [389, 480] width 185 height 17
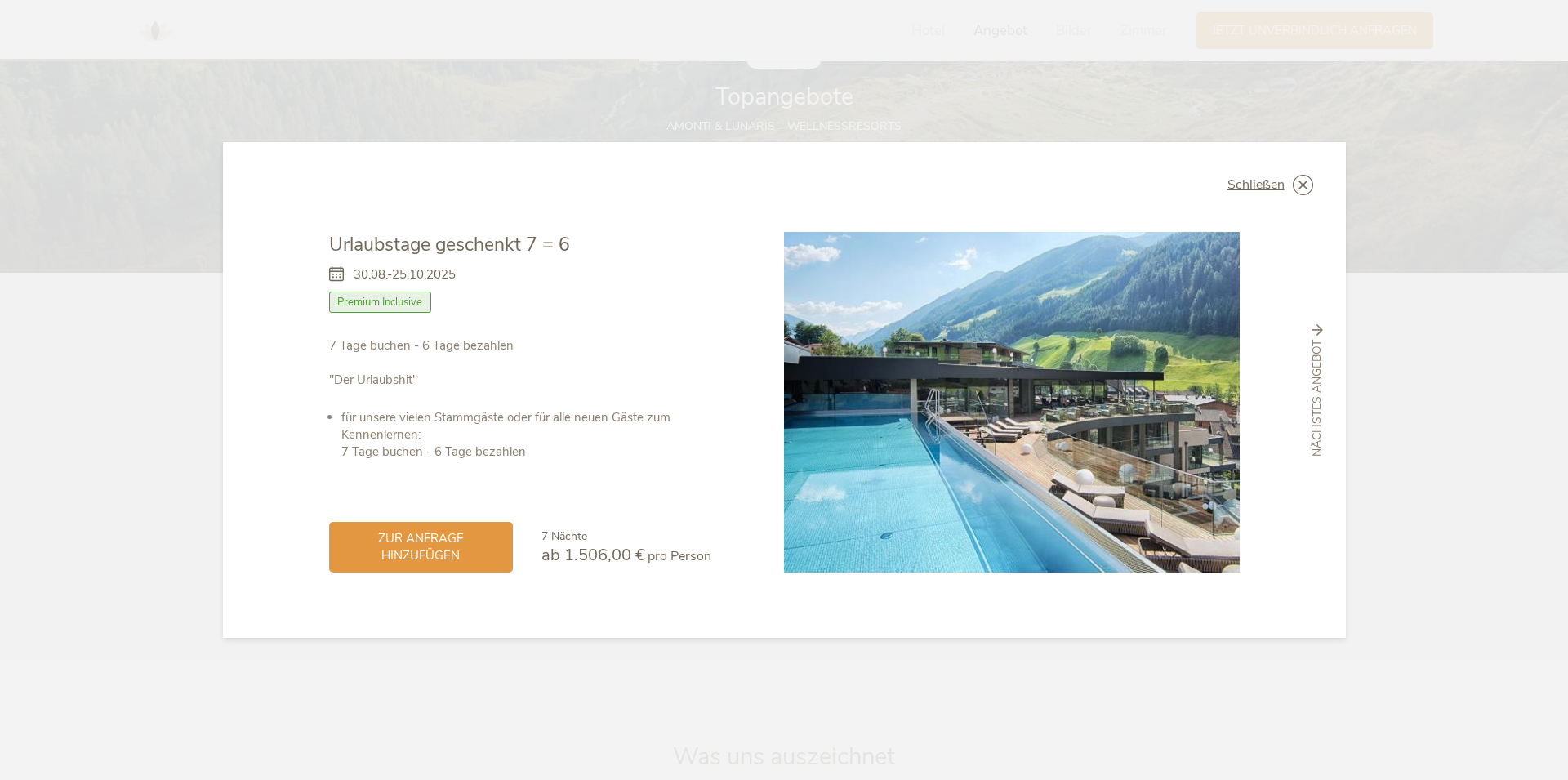
click at [380, 298] on span "Premium Inclusive" at bounding box center [380, 302] width 103 height 22
click at [380, 299] on span "Premium Inclusive" at bounding box center [380, 302] width 103 height 22
drag, startPoint x: 157, startPoint y: 276, endPoint x: 167, endPoint y: 270, distance: 11.7
click at [159, 274] on div "Schließen Urlaubstage geschenkt 7 = 6 30.08.-25.10.2025 Halbpension" at bounding box center [784, 390] width 1568 height 780
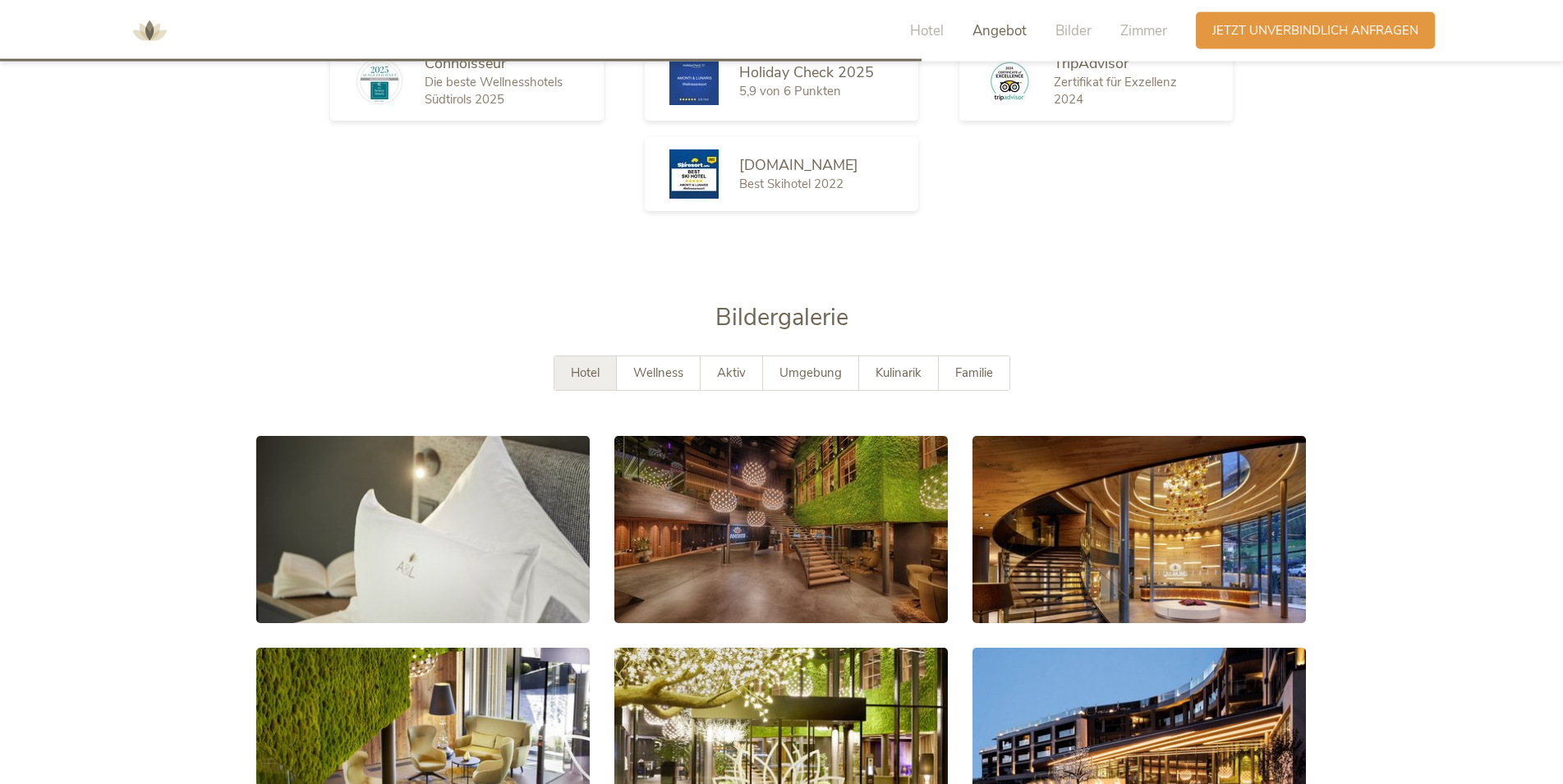
scroll to position [2865, 0]
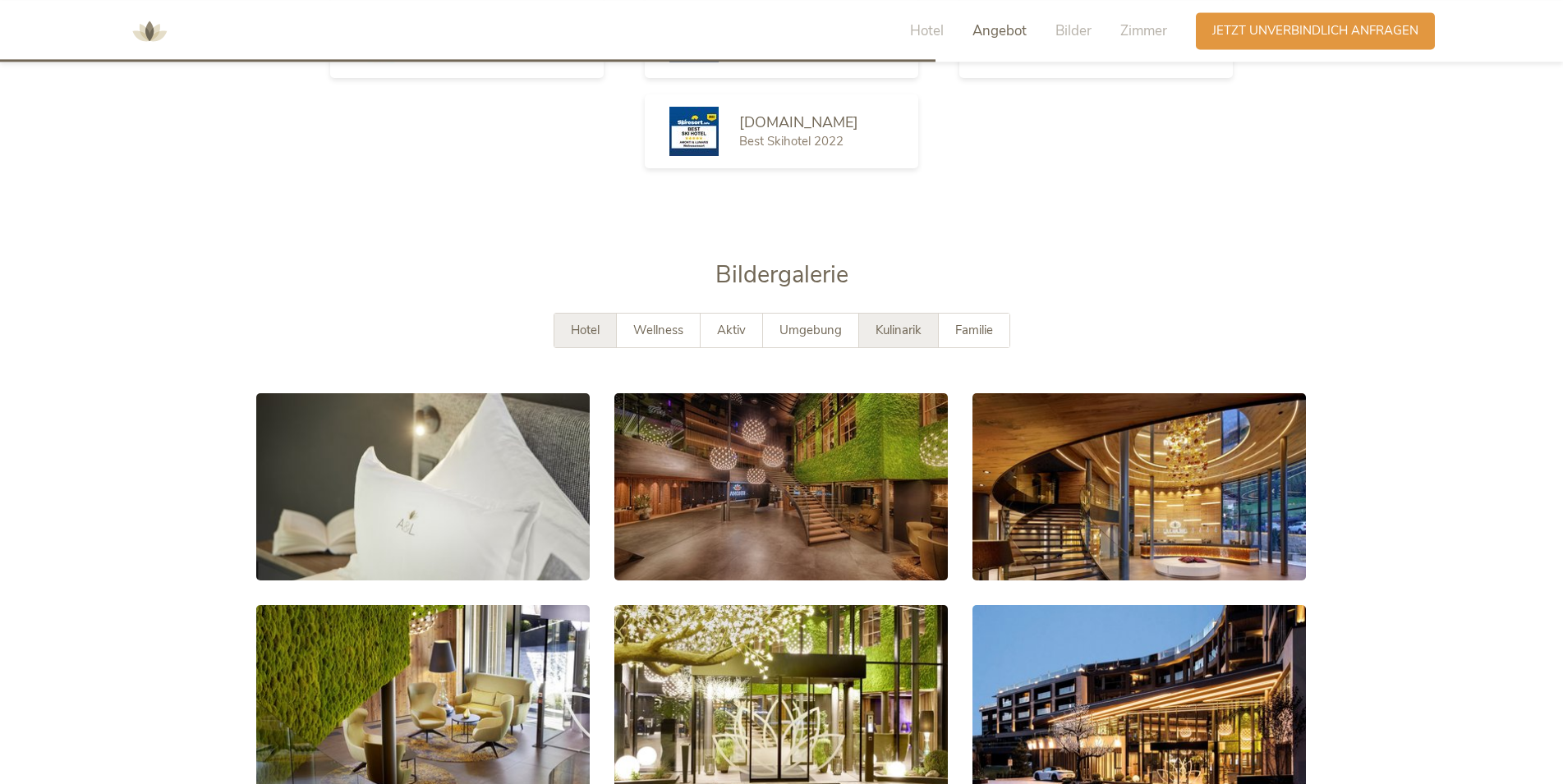
click at [867, 314] on div "Kulinarik" at bounding box center [898, 330] width 79 height 34
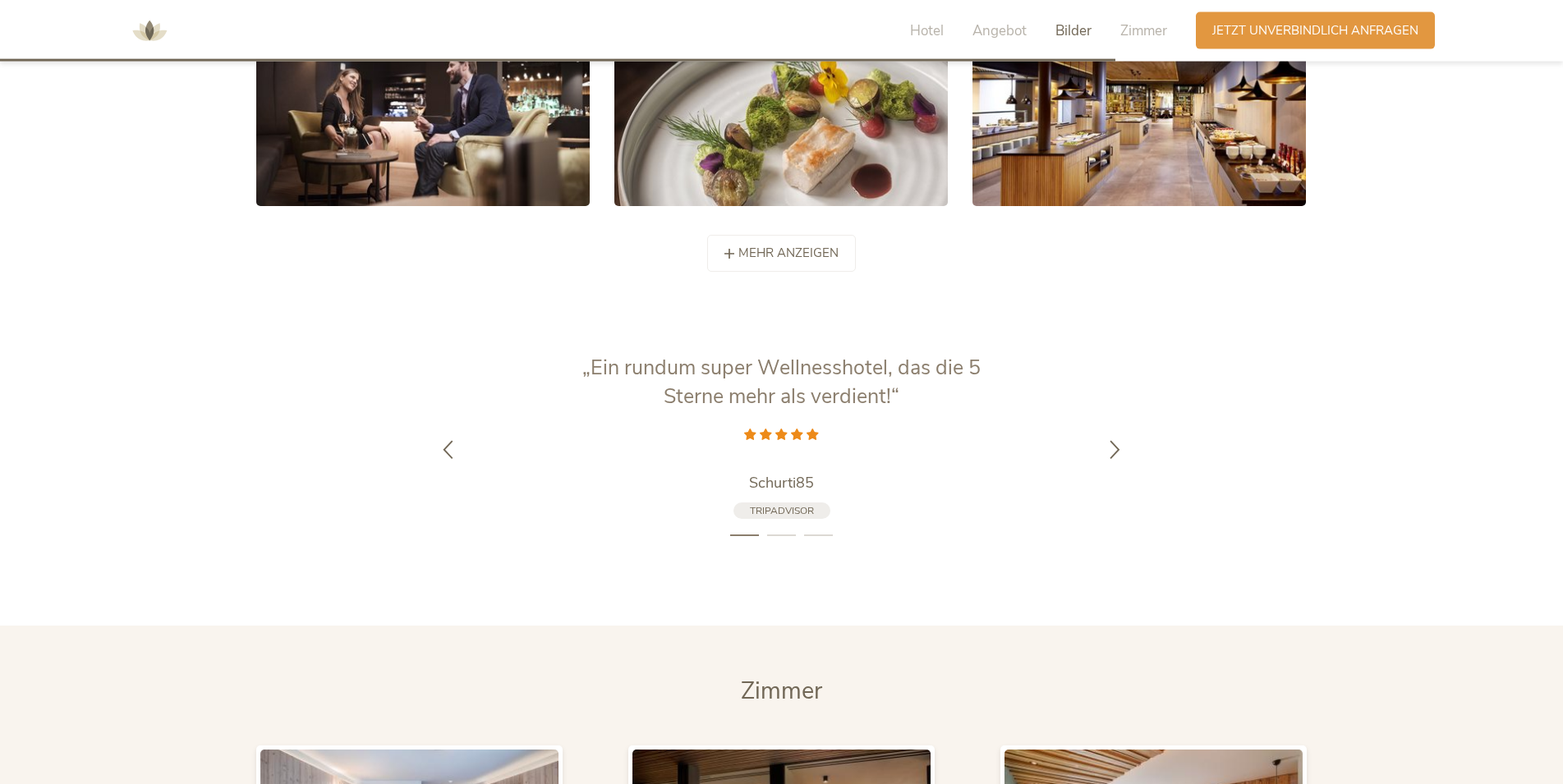
drag, startPoint x: 1529, startPoint y: 316, endPoint x: 1515, endPoint y: 369, distance: 54.8
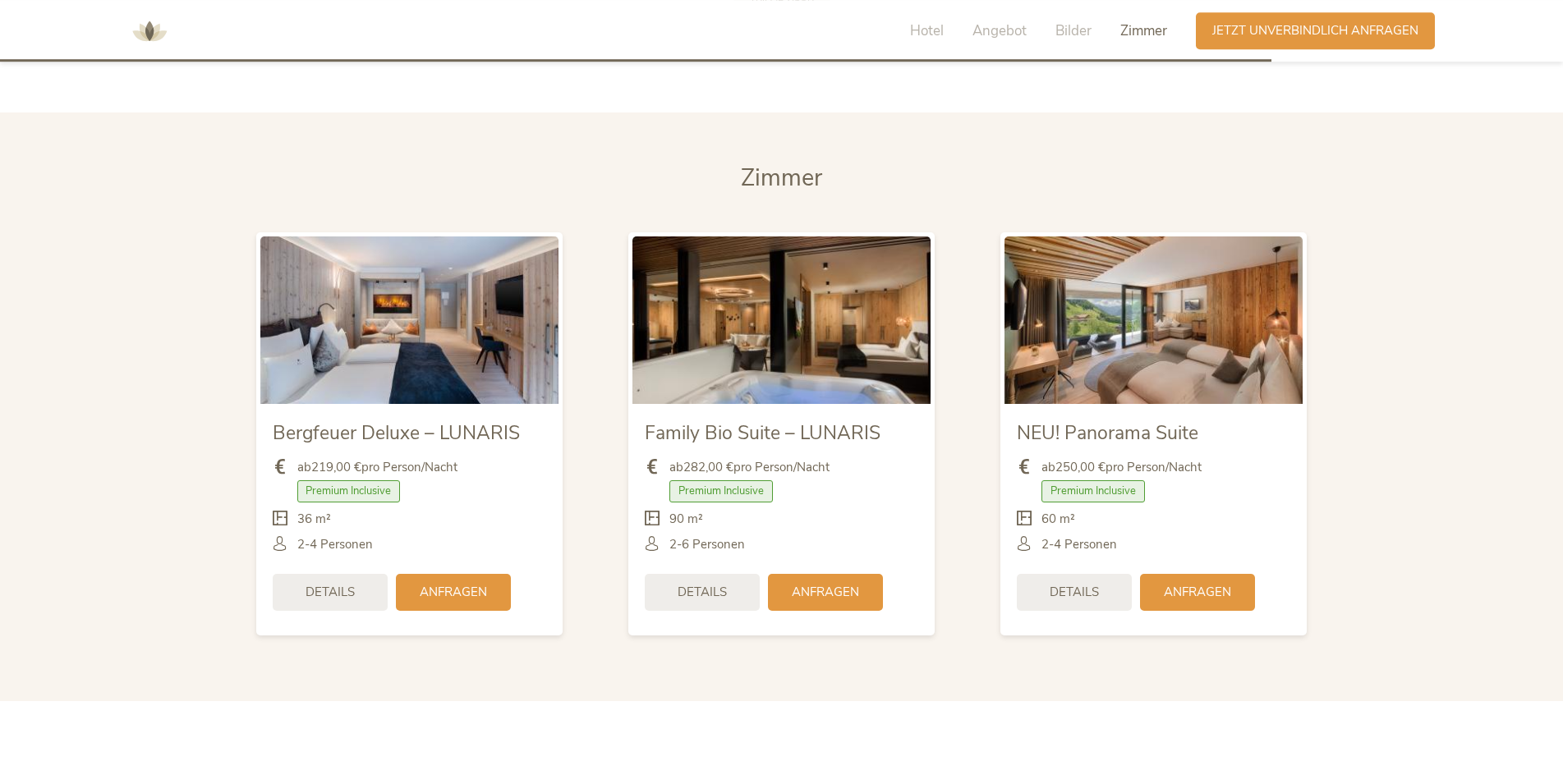
drag, startPoint x: 1412, startPoint y: 341, endPoint x: 1377, endPoint y: 470, distance: 133.7
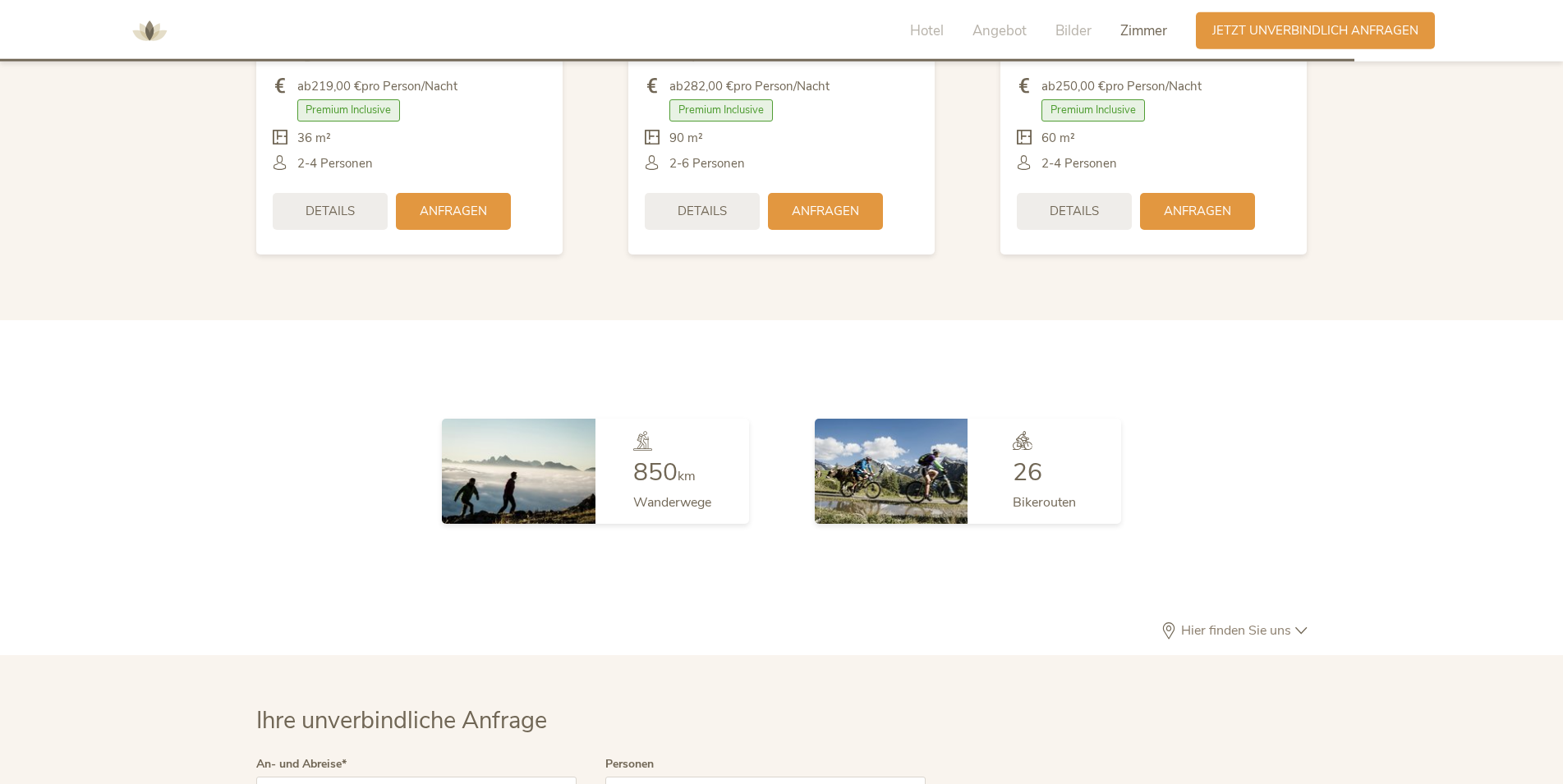
scroll to position [4552, 0]
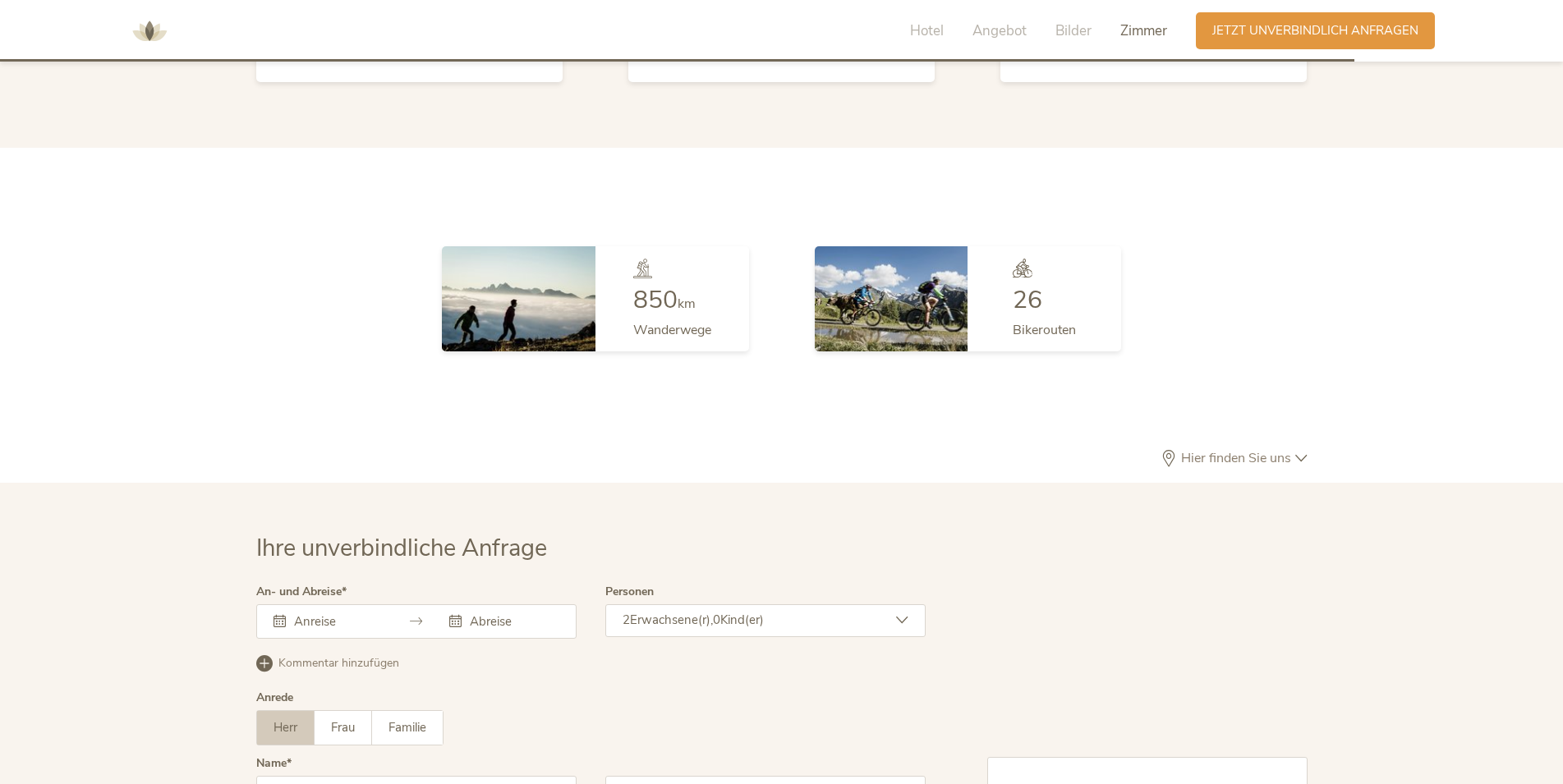
drag, startPoint x: 1451, startPoint y: 316, endPoint x: 1425, endPoint y: 429, distance: 116.0
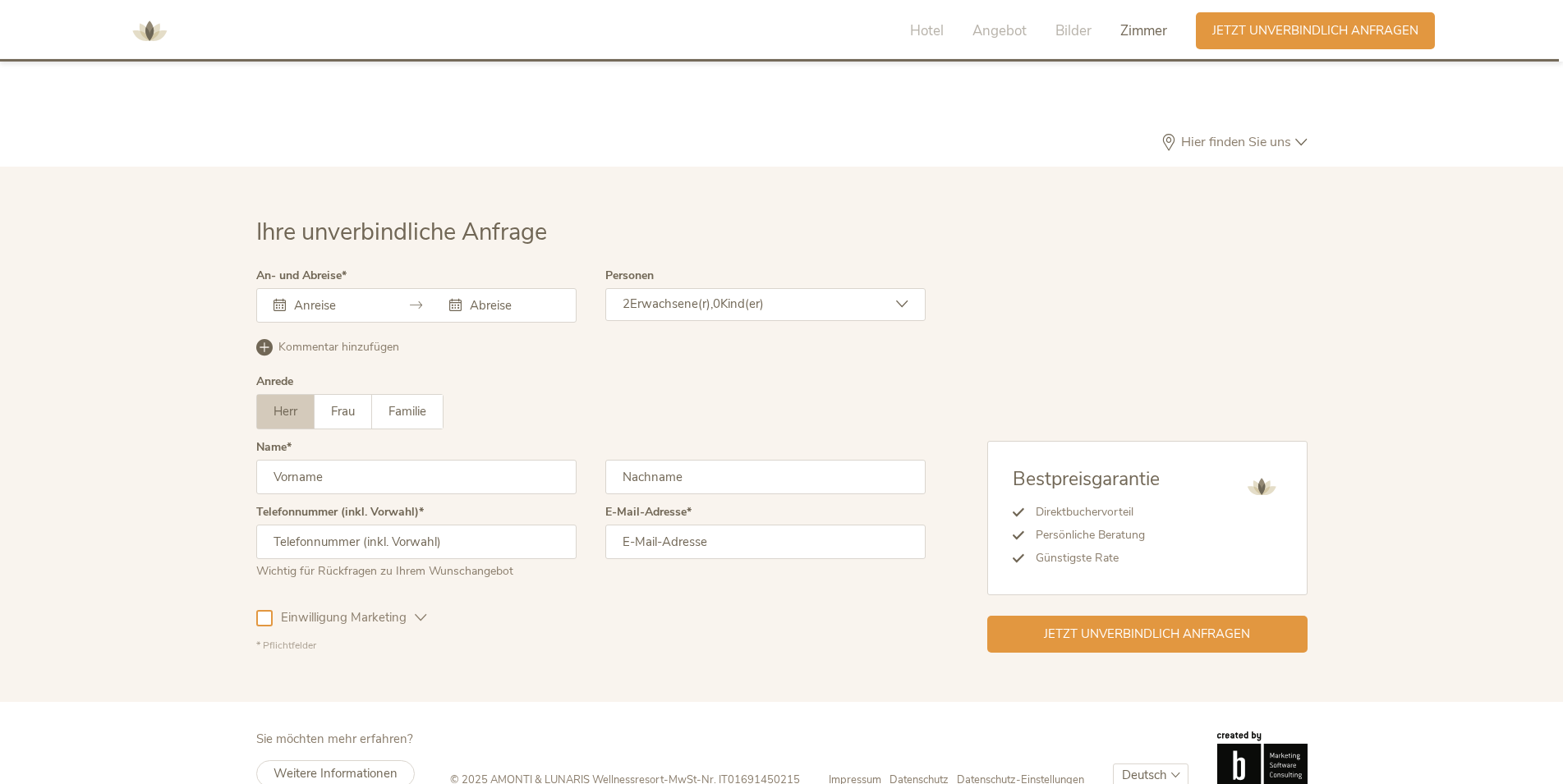
scroll to position [4840, 0]
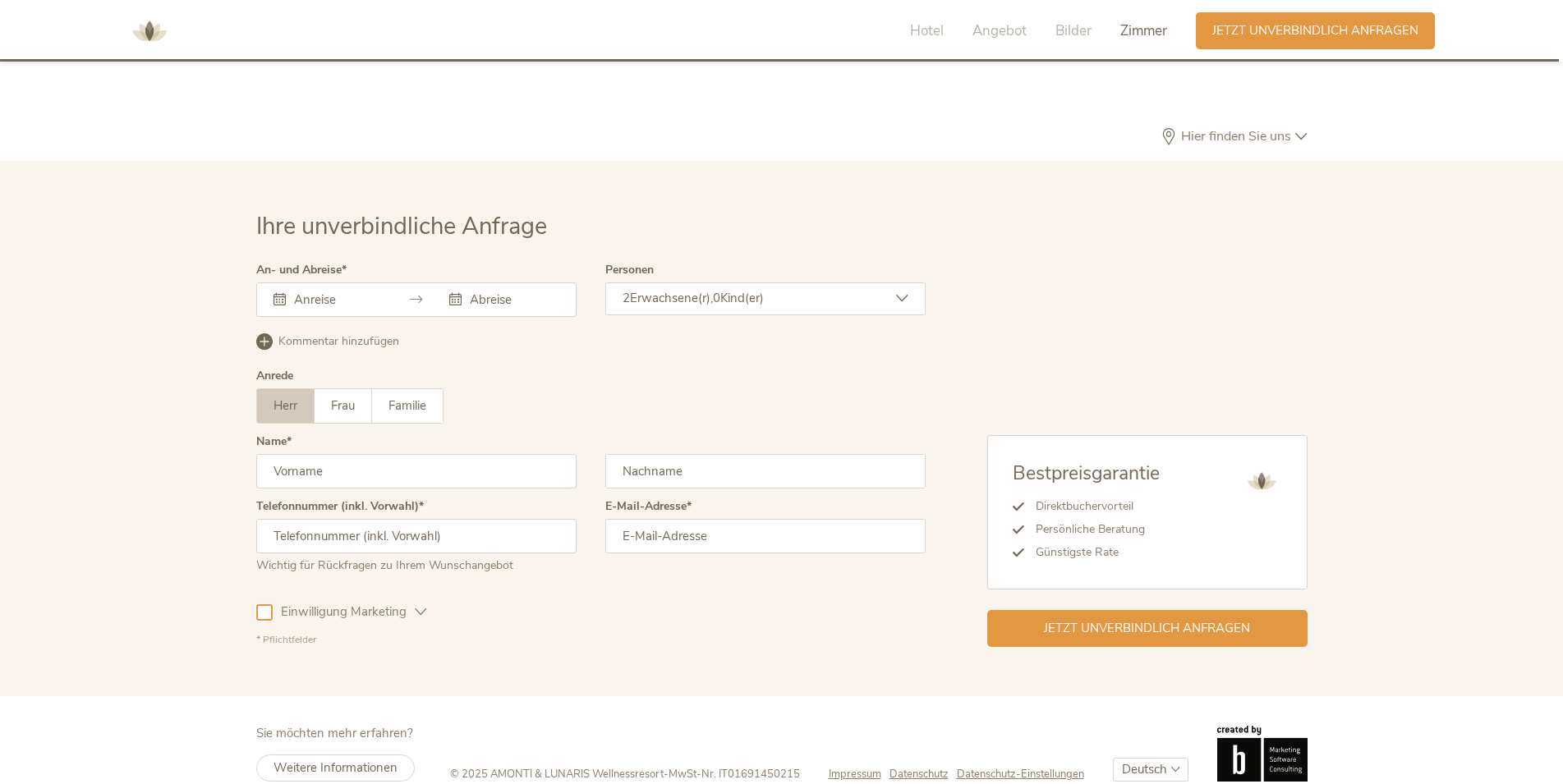
drag, startPoint x: 332, startPoint y: 257, endPoint x: 325, endPoint y: 297, distance: 40.6
drag, startPoint x: 205, startPoint y: 370, endPoint x: 201, endPoint y: 408, distance: 38.2
click at [302, 292] on input "text" at bounding box center [336, 300] width 93 height 17
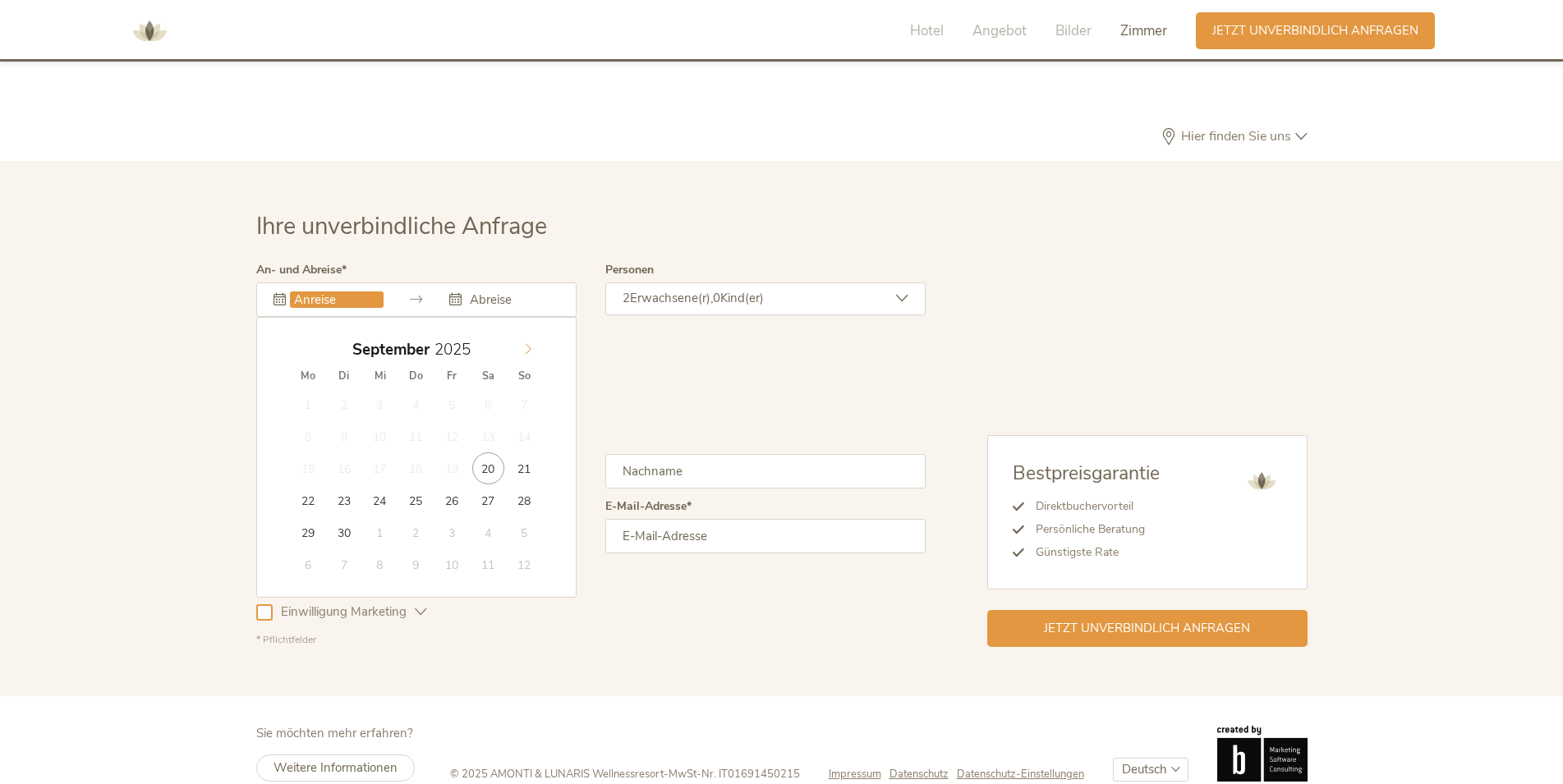
click at [530, 343] on icon at bounding box center [528, 348] width 11 height 11
type input "[DATE]"
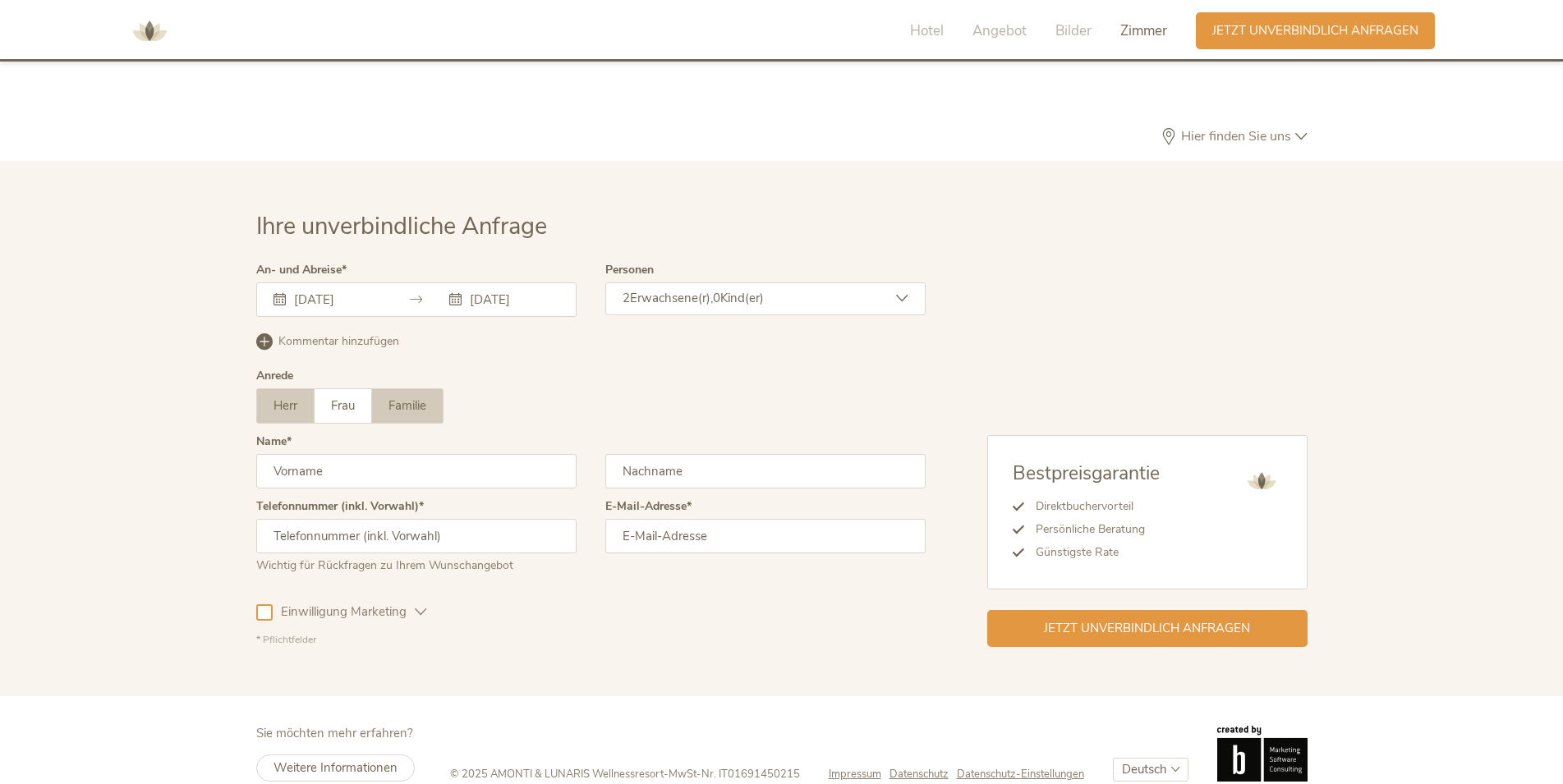
click at [407, 397] on span "Familie" at bounding box center [407, 405] width 37 height 17
drag, startPoint x: 687, startPoint y: 284, endPoint x: 711, endPoint y: 335, distance: 56.4
click at [688, 284] on div "2 Erwachsene(r), 0 Kind(er)" at bounding box center [766, 299] width 321 height 33
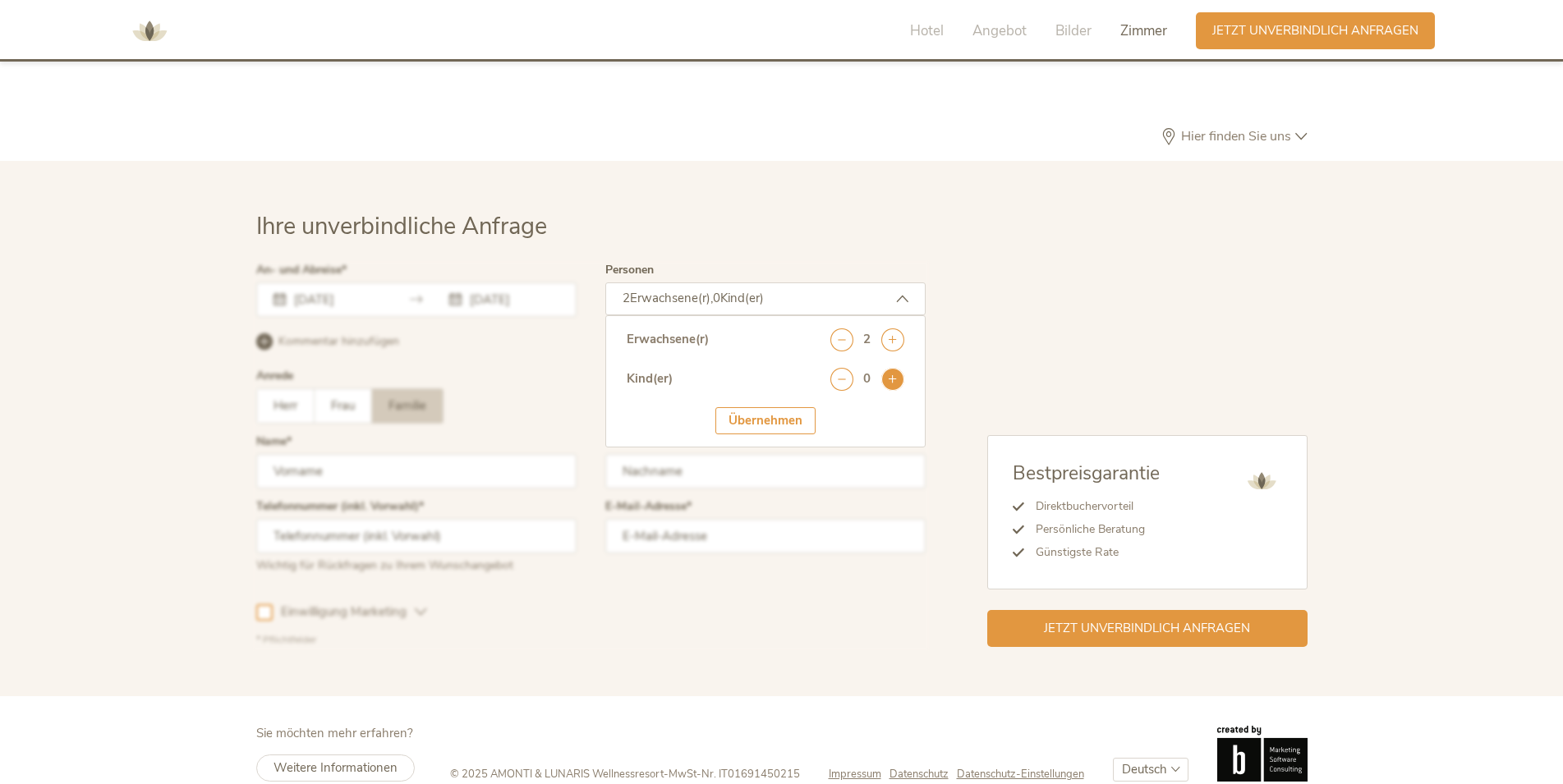
click at [897, 368] on icon at bounding box center [892, 379] width 23 height 23
click at [830, 410] on select "wählen 0 1 2 3 4 5 6 7 8 9 10 11 12 13 14 15 16 17" at bounding box center [867, 423] width 74 height 27
select select "3"
click option "3" at bounding box center [0, 0] width 0 height 0
click at [775, 458] on div "Übernehmen" at bounding box center [765, 471] width 100 height 27
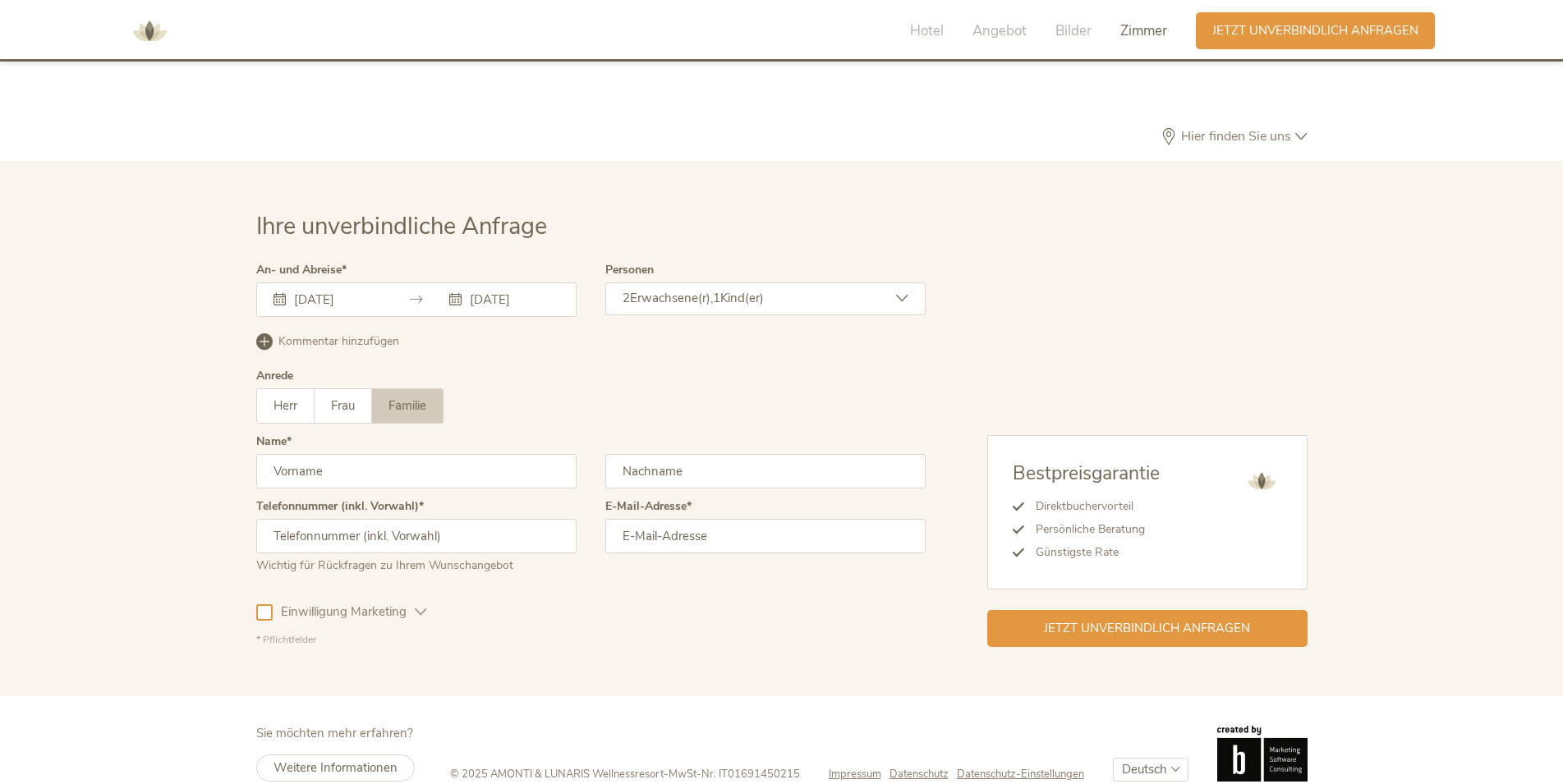
click at [358, 454] on input "text" at bounding box center [416, 471] width 321 height 35
type input "[PERSON_NAME]"
type input "Kleen"
type input "0"
type input "[PHONE_NUMBER]"
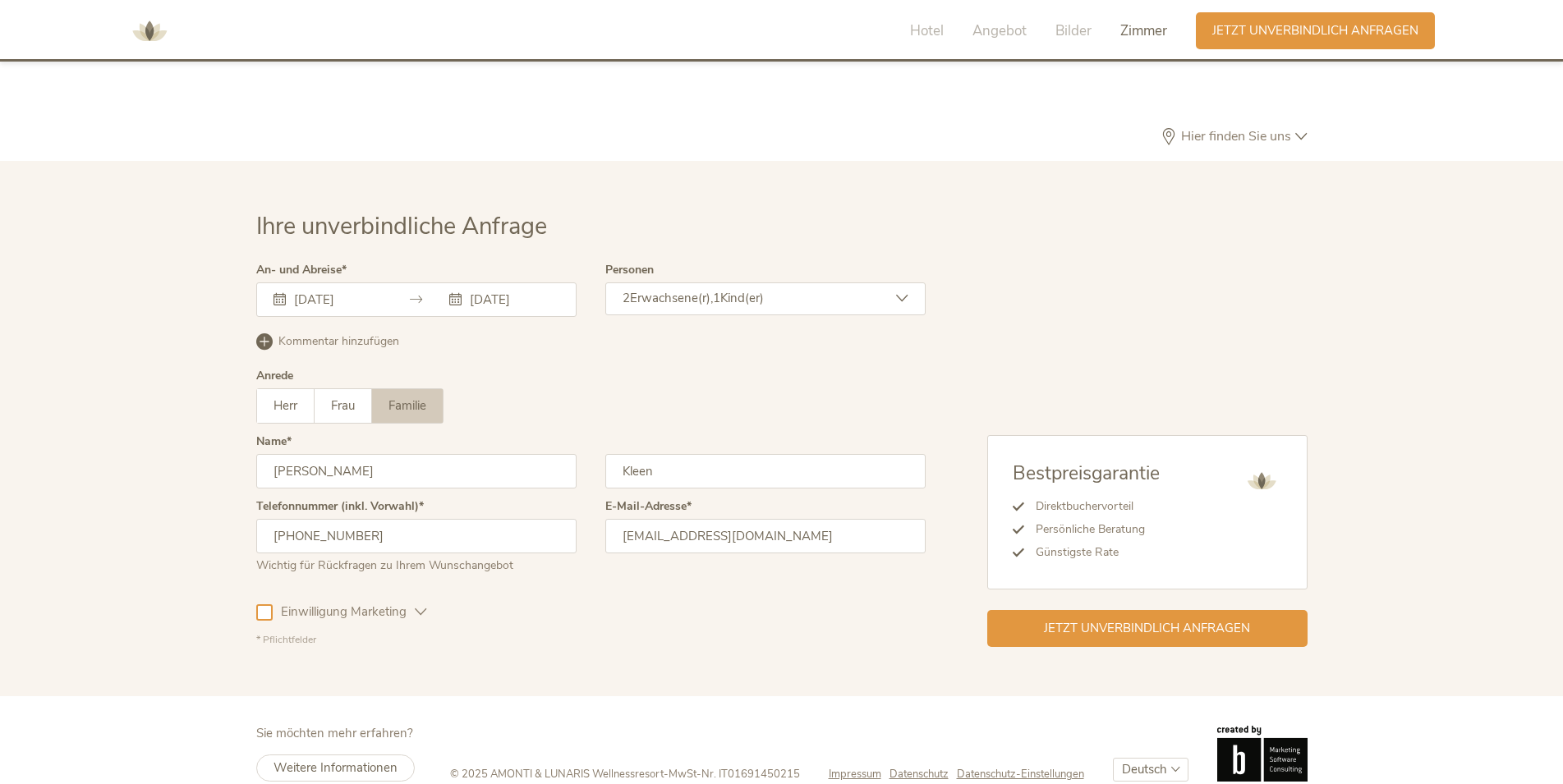
type input "[EMAIL_ADDRESS][DOMAIN_NAME]"
click at [401, 604] on span "Einwilligung Marketing" at bounding box center [343, 612] width 142 height 17
click at [1170, 618] on span "Jetzt unverbindlich anfragen" at bounding box center [1147, 627] width 206 height 17
